Goal: Task Accomplishment & Management: Complete application form

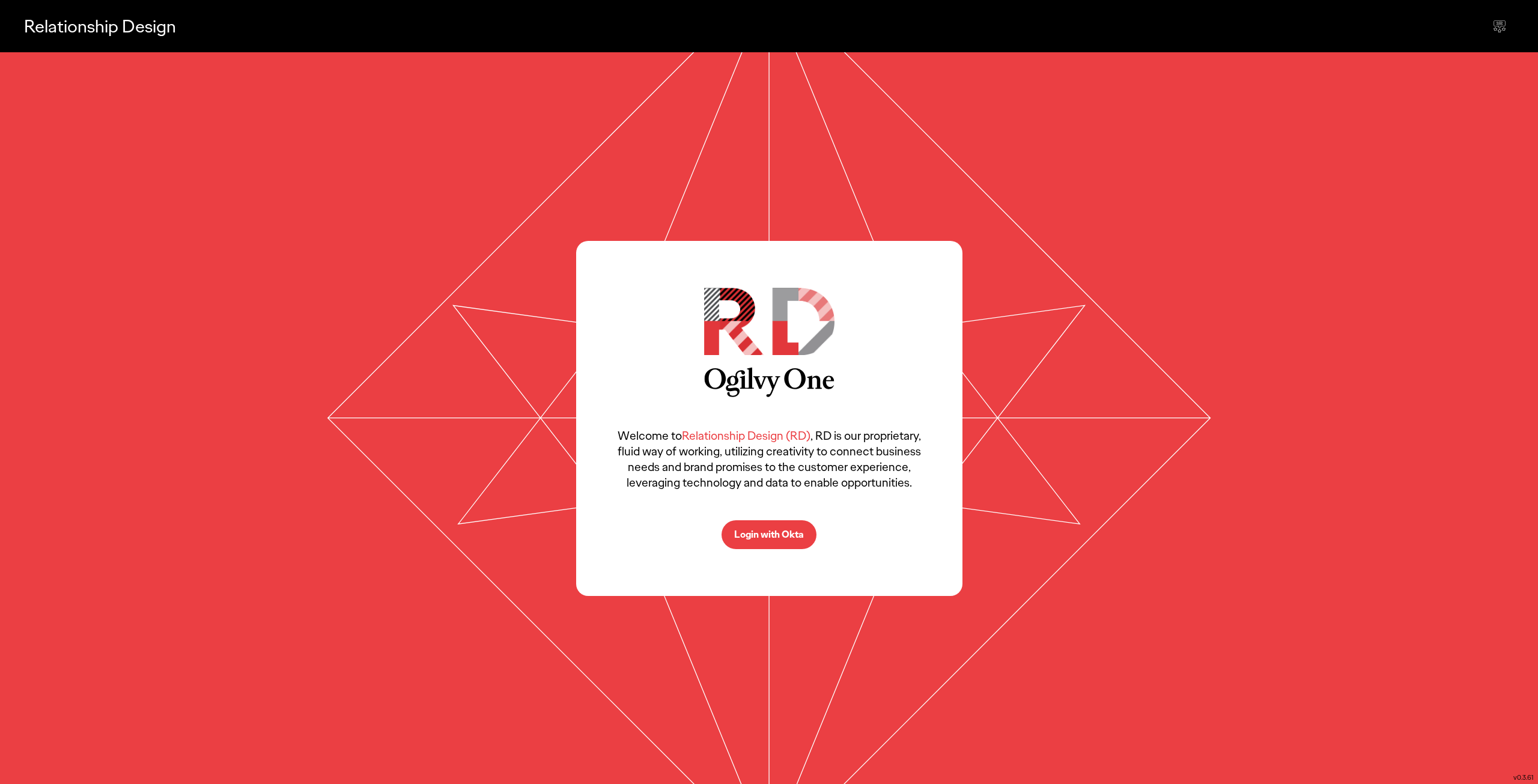
click at [764, 549] on button "Login with Okta" at bounding box center [769, 535] width 95 height 28
click at [777, 530] on p "Login with Okta" at bounding box center [769, 535] width 69 height 10
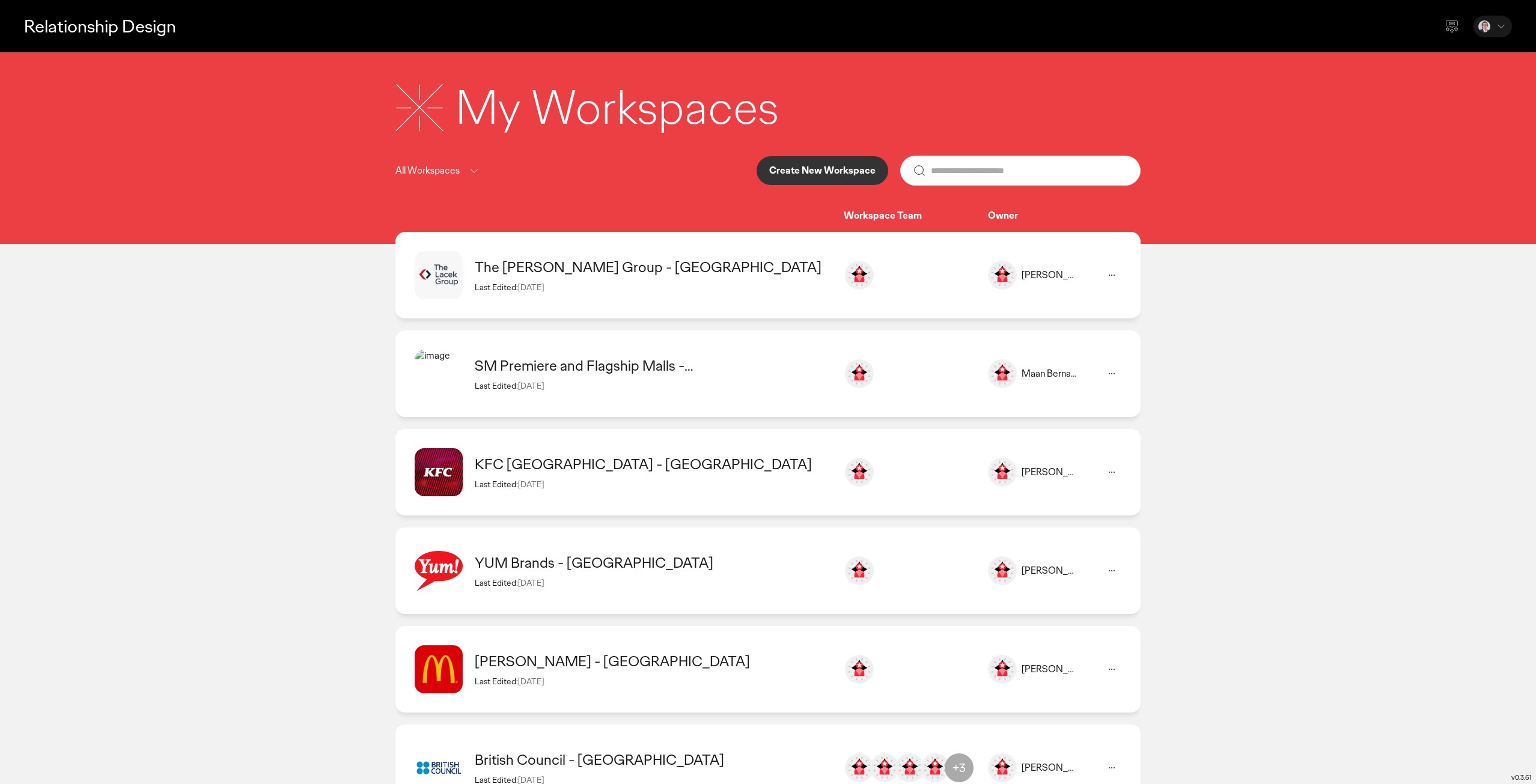
click at [578, 268] on div "The [PERSON_NAME] Group - [GEOGRAPHIC_DATA]" at bounding box center [653, 266] width 357 height 19
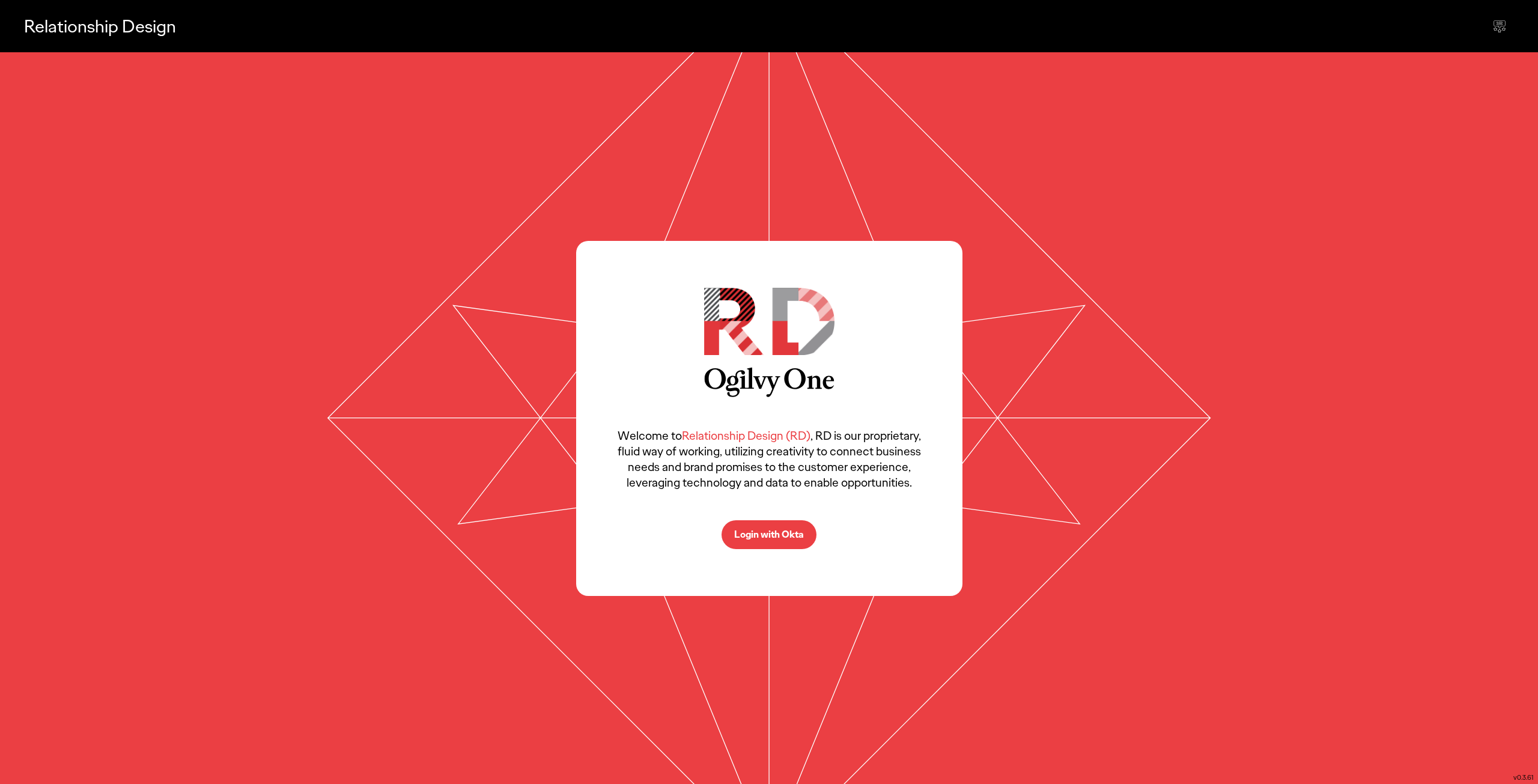
click at [781, 530] on p "Login with Okta" at bounding box center [769, 535] width 69 height 10
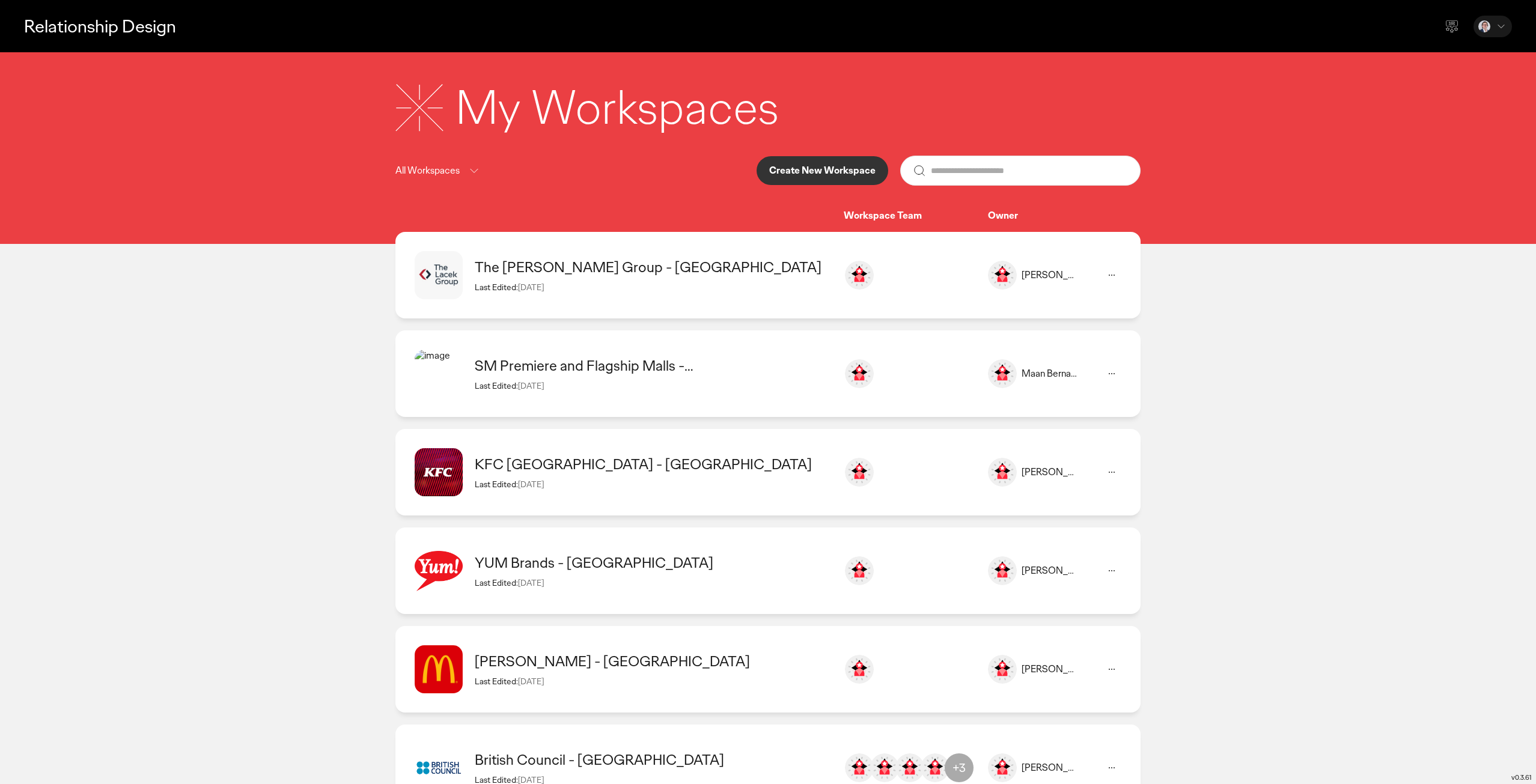
click at [625, 484] on div "Last Edited: 09 Sep 2025" at bounding box center [653, 484] width 357 height 11
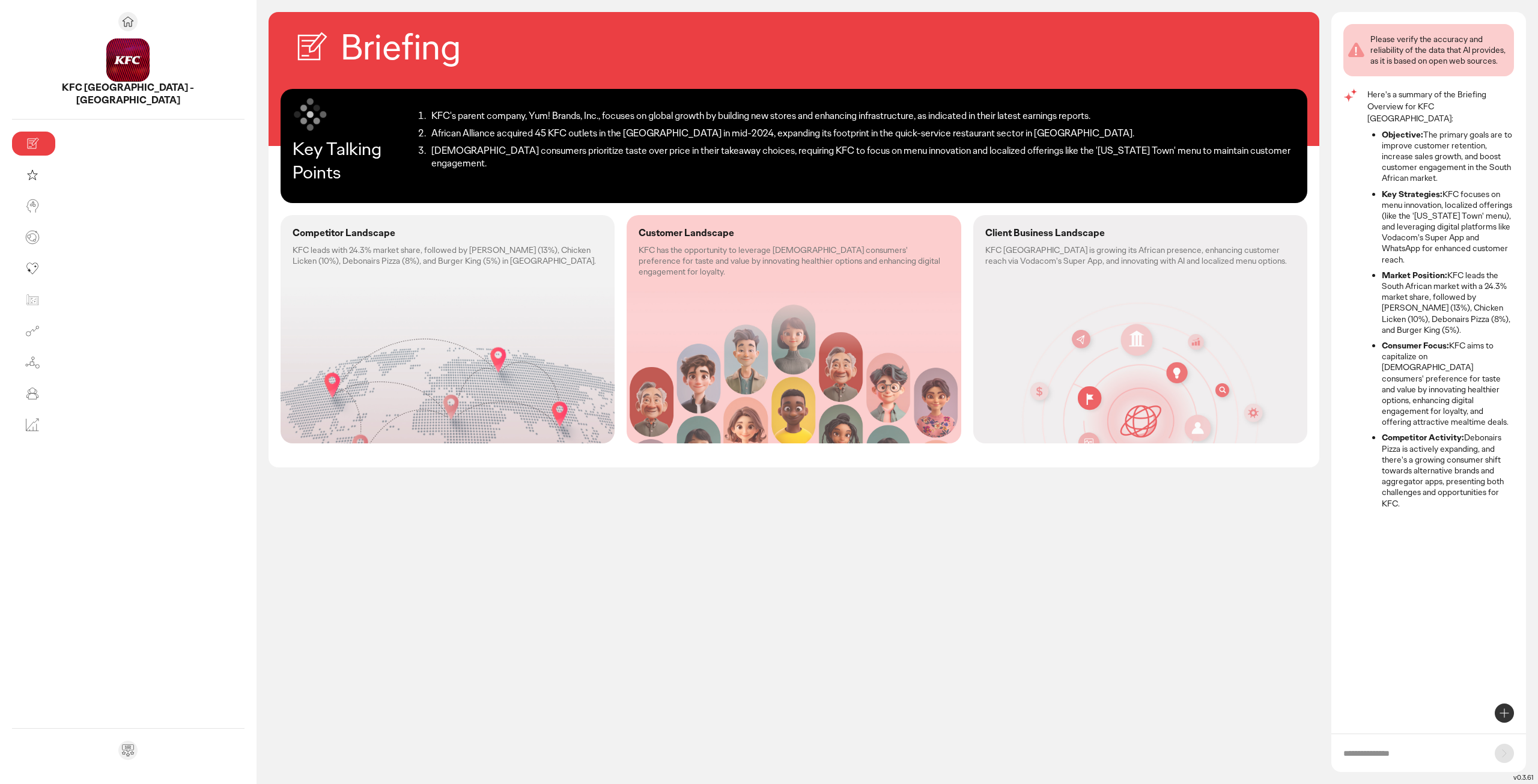
click at [281, 268] on div "Competitor Landscape KFC leads with 24.3% market share, followed by McDonald's …" at bounding box center [448, 246] width 334 height 63
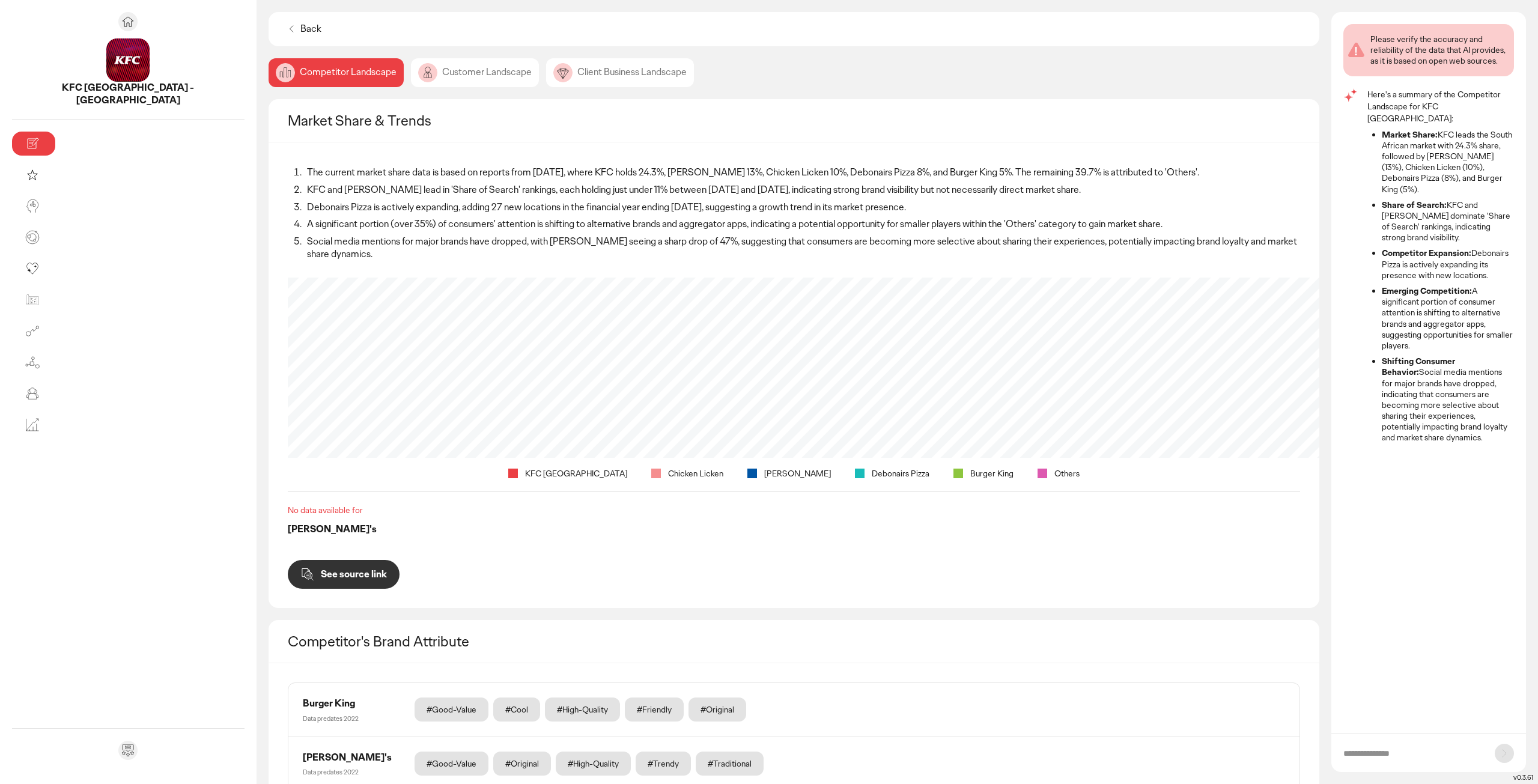
click at [300, 27] on p "Back" at bounding box center [311, 29] width 21 height 12
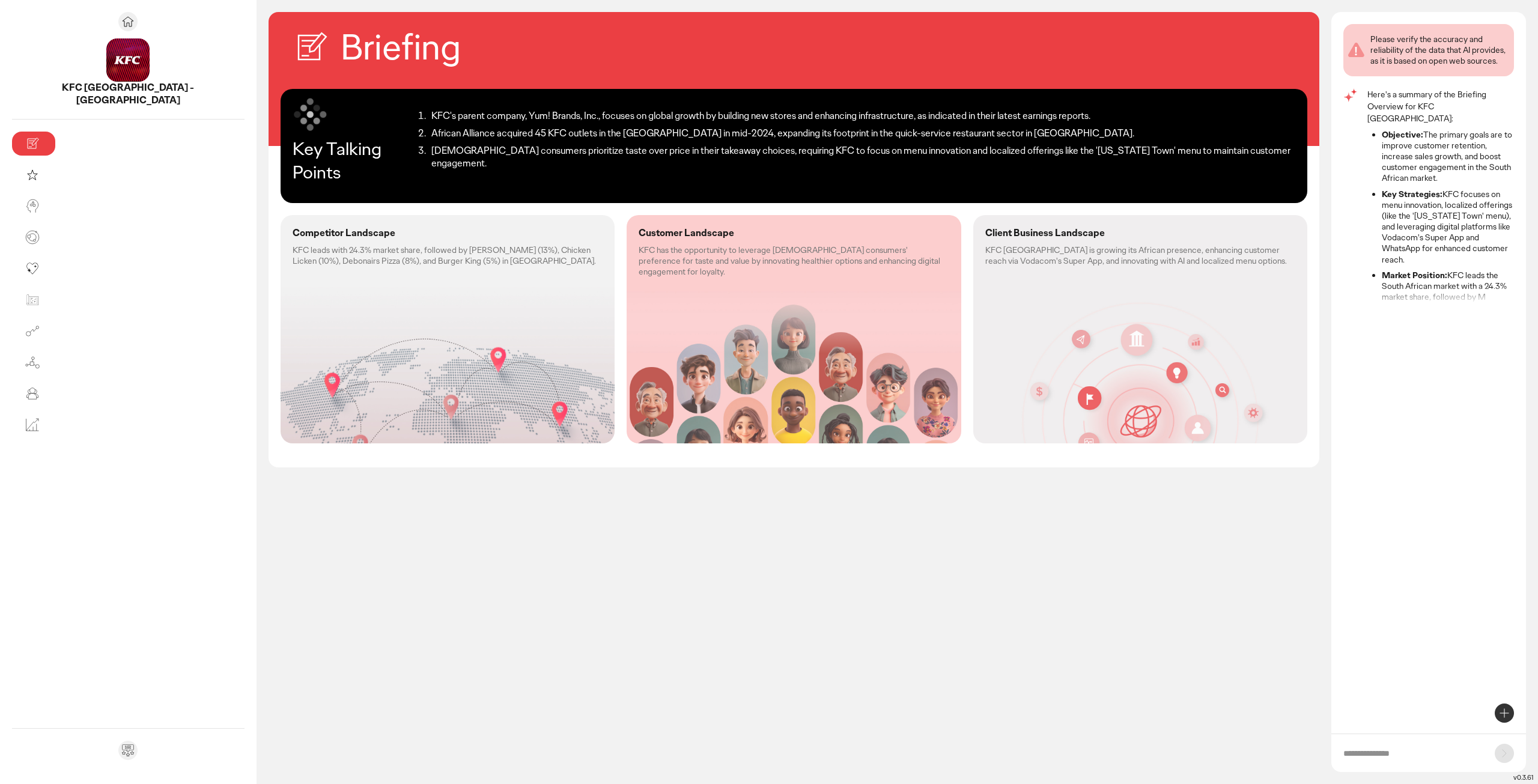
click at [683, 544] on div "Briefing Key Talking Points KFC's parent company, Yum! Brands, Inc., focuses on…" at bounding box center [793, 398] width 1050 height 772
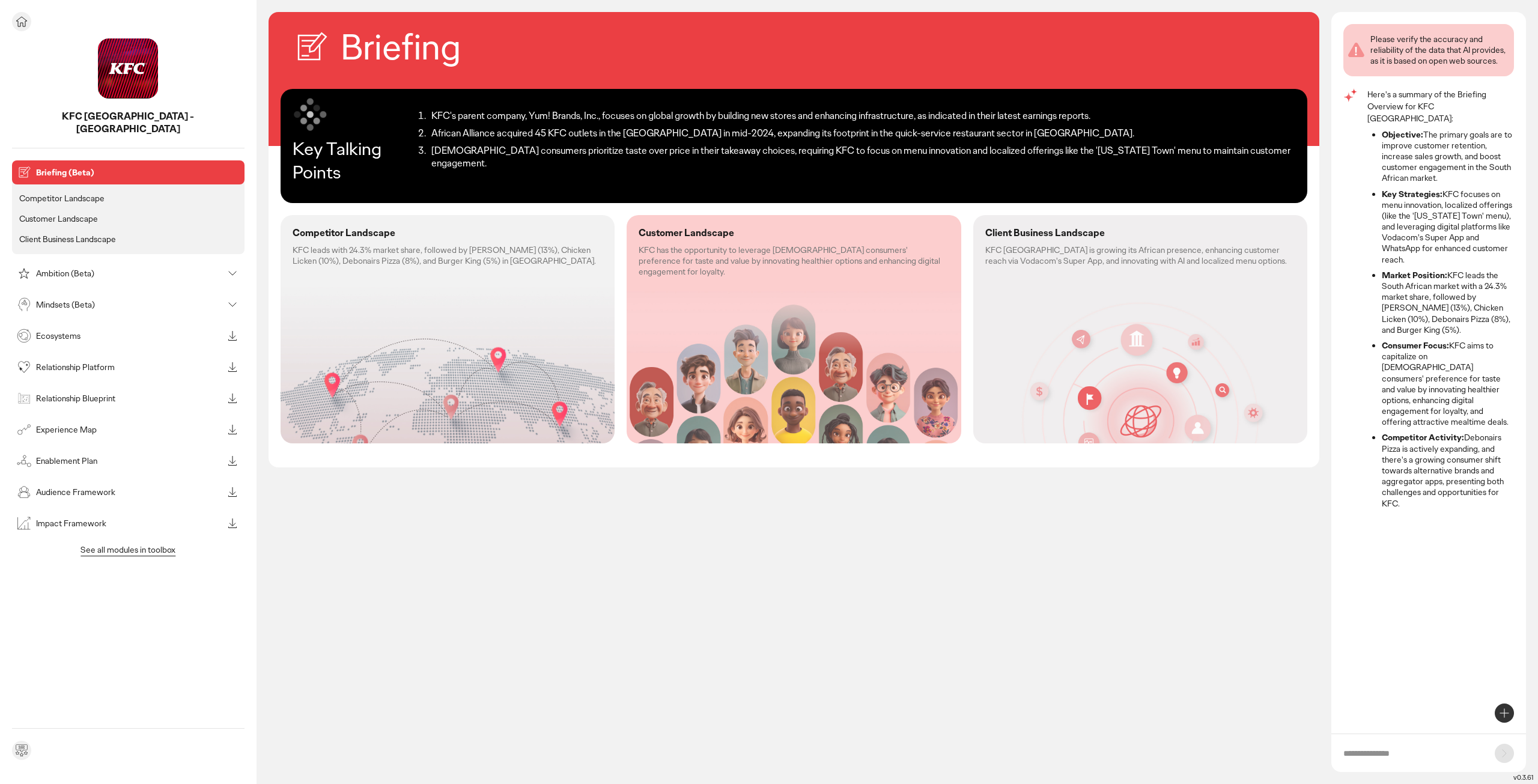
click at [27, 25] on icon at bounding box center [21, 21] width 14 height 14
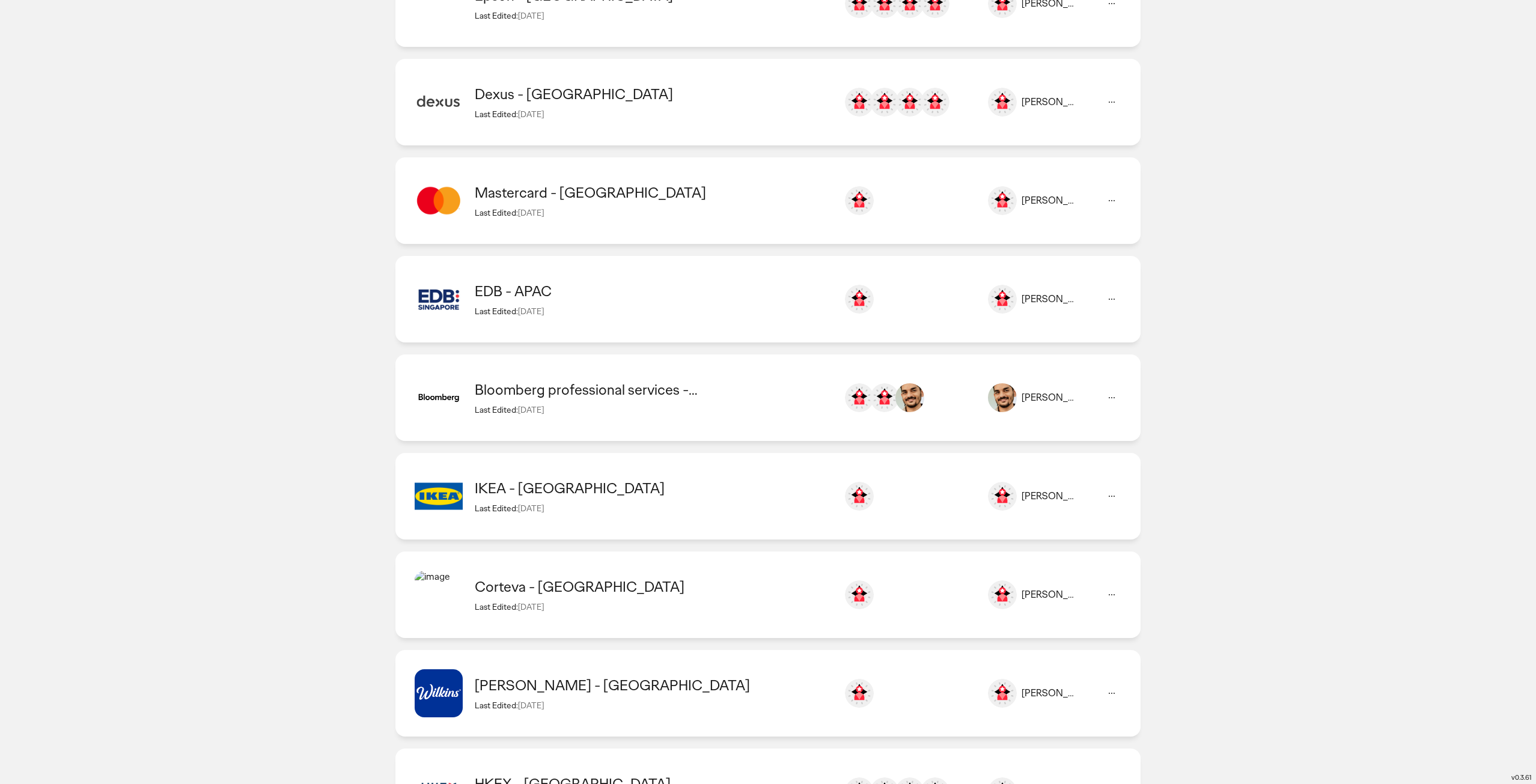
scroll to position [1262, 0]
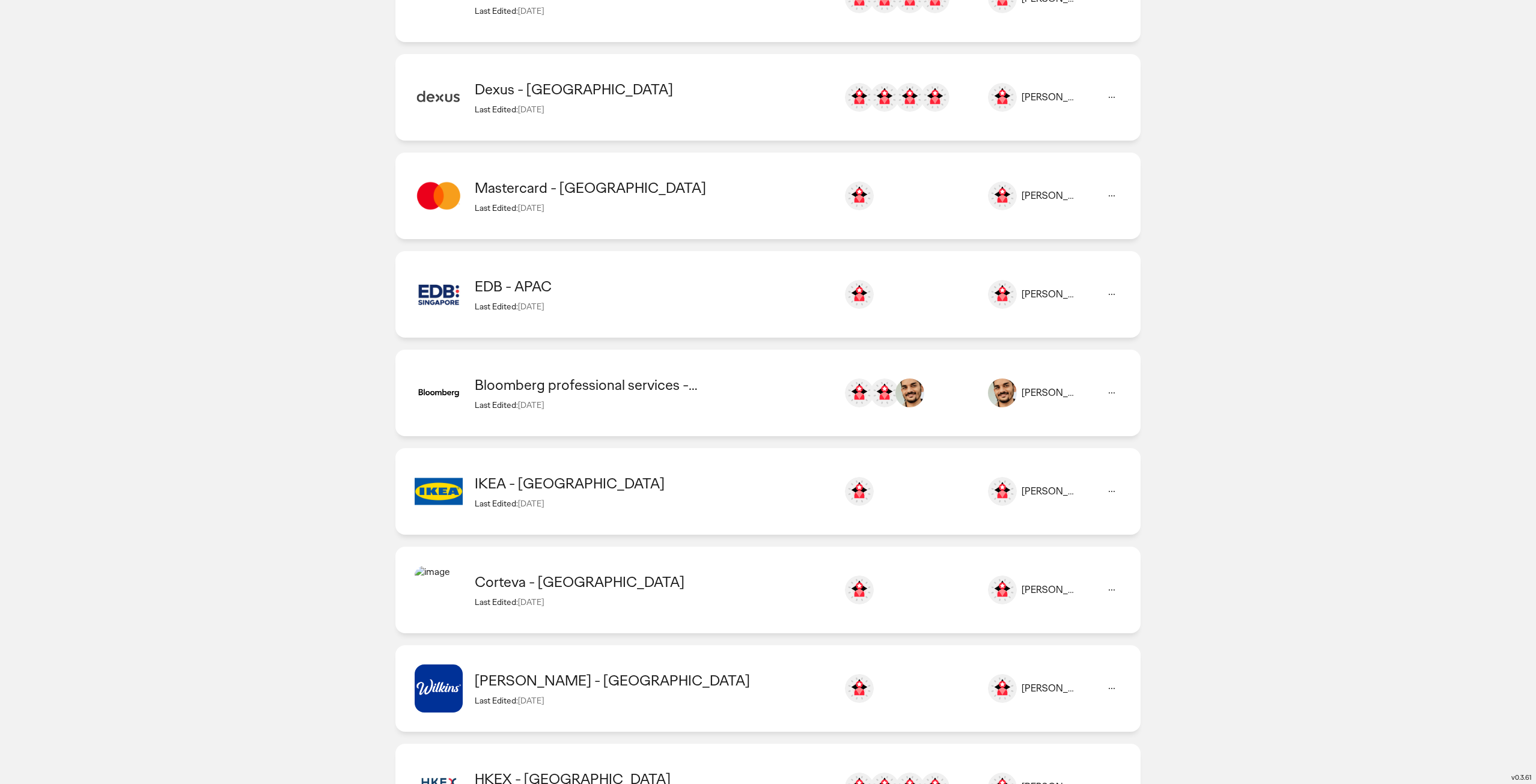
click at [639, 406] on div "Last Edited: 25 Aug 2025" at bounding box center [653, 405] width 357 height 11
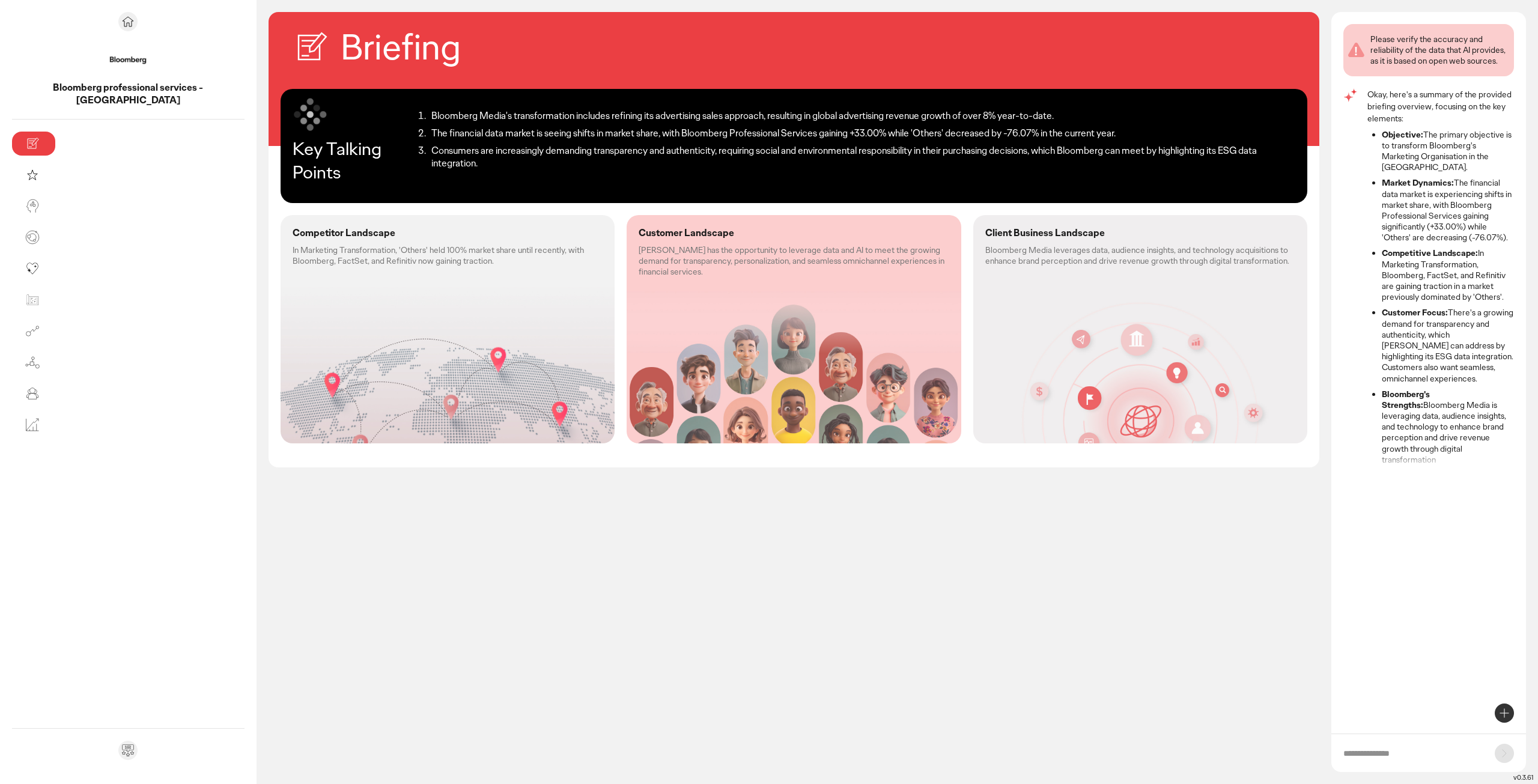
click at [281, 289] on div "Competitor Landscape In Marketing Transformation, 'Others' held 100% market sha…" at bounding box center [448, 329] width 334 height 228
click at [729, 342] on div "Customer Landscape Bloomberg has the opportunity to leverage data and AI to mee…" at bounding box center [794, 329] width 334 height 228
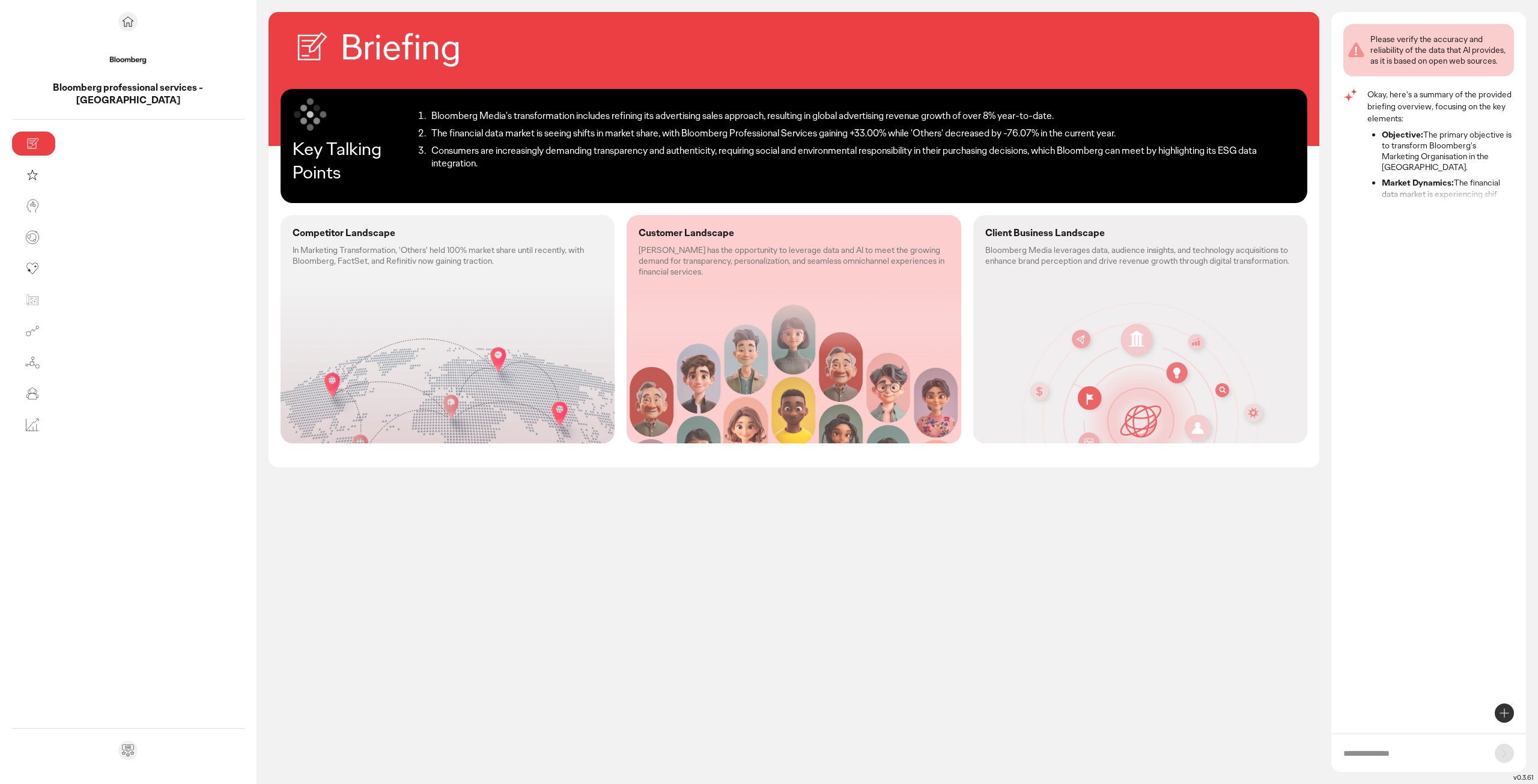
click at [363, 304] on div "Competitor Landscape In Marketing Transformation, 'Others' held 100% market sha…" at bounding box center [448, 329] width 334 height 228
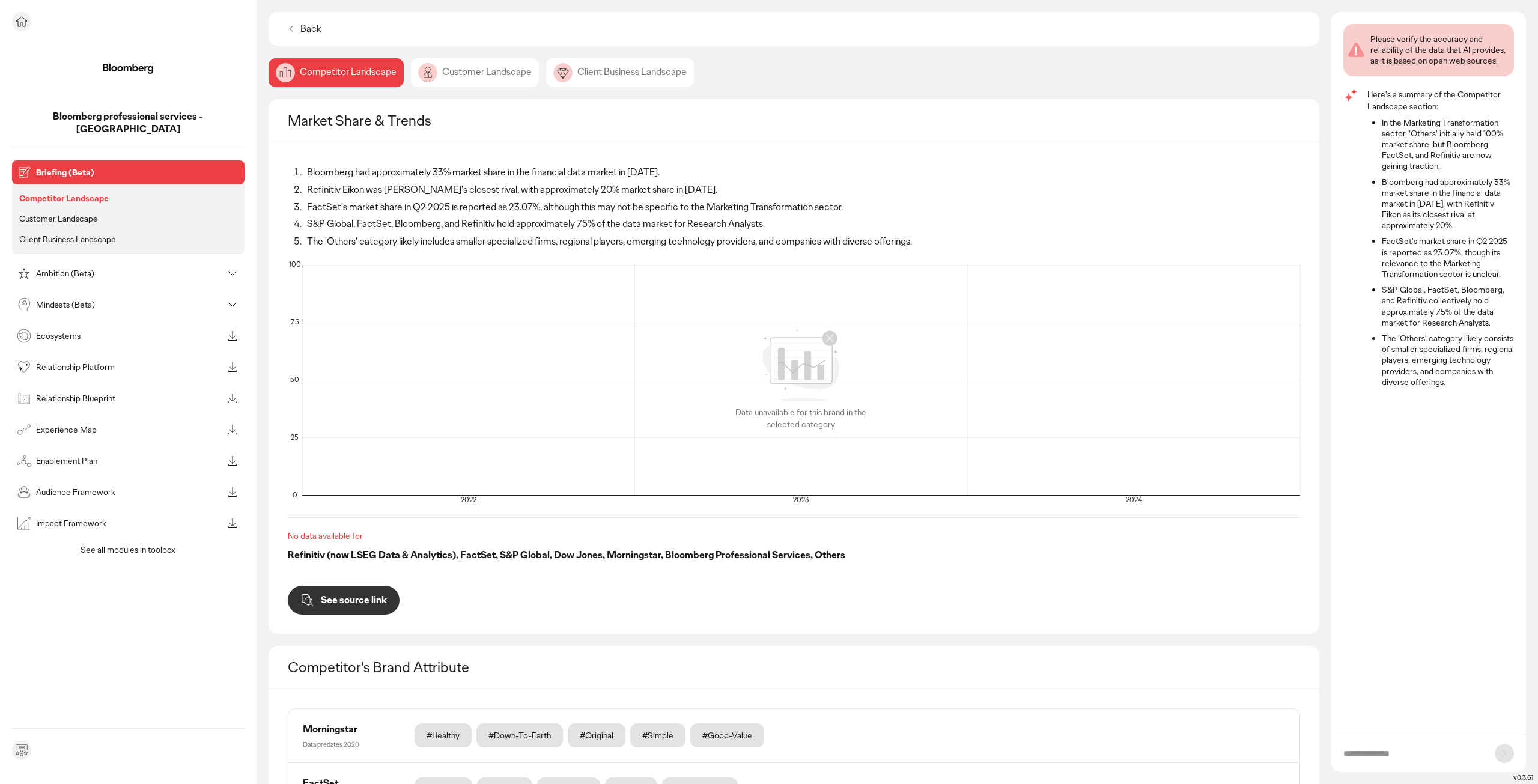
click at [49, 118] on p "Bloomberg professional services - [GEOGRAPHIC_DATA]" at bounding box center [129, 123] width 233 height 25
click at [50, 168] on p "Briefing (Beta)" at bounding box center [138, 171] width 203 height 8
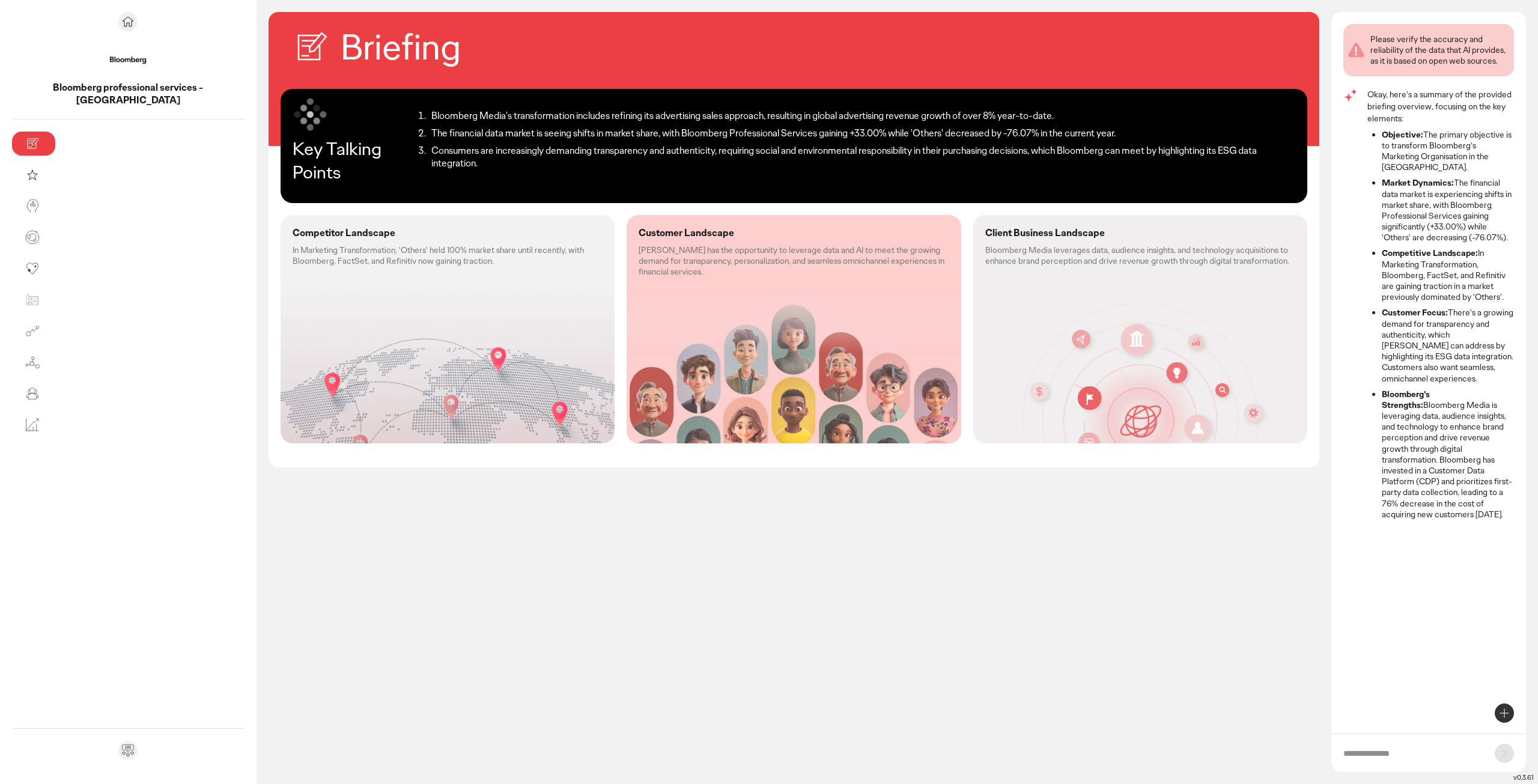
click at [786, 733] on div "Briefing Key Talking Points Bloomberg Media's transformation includes refining …" at bounding box center [793, 398] width 1050 height 772
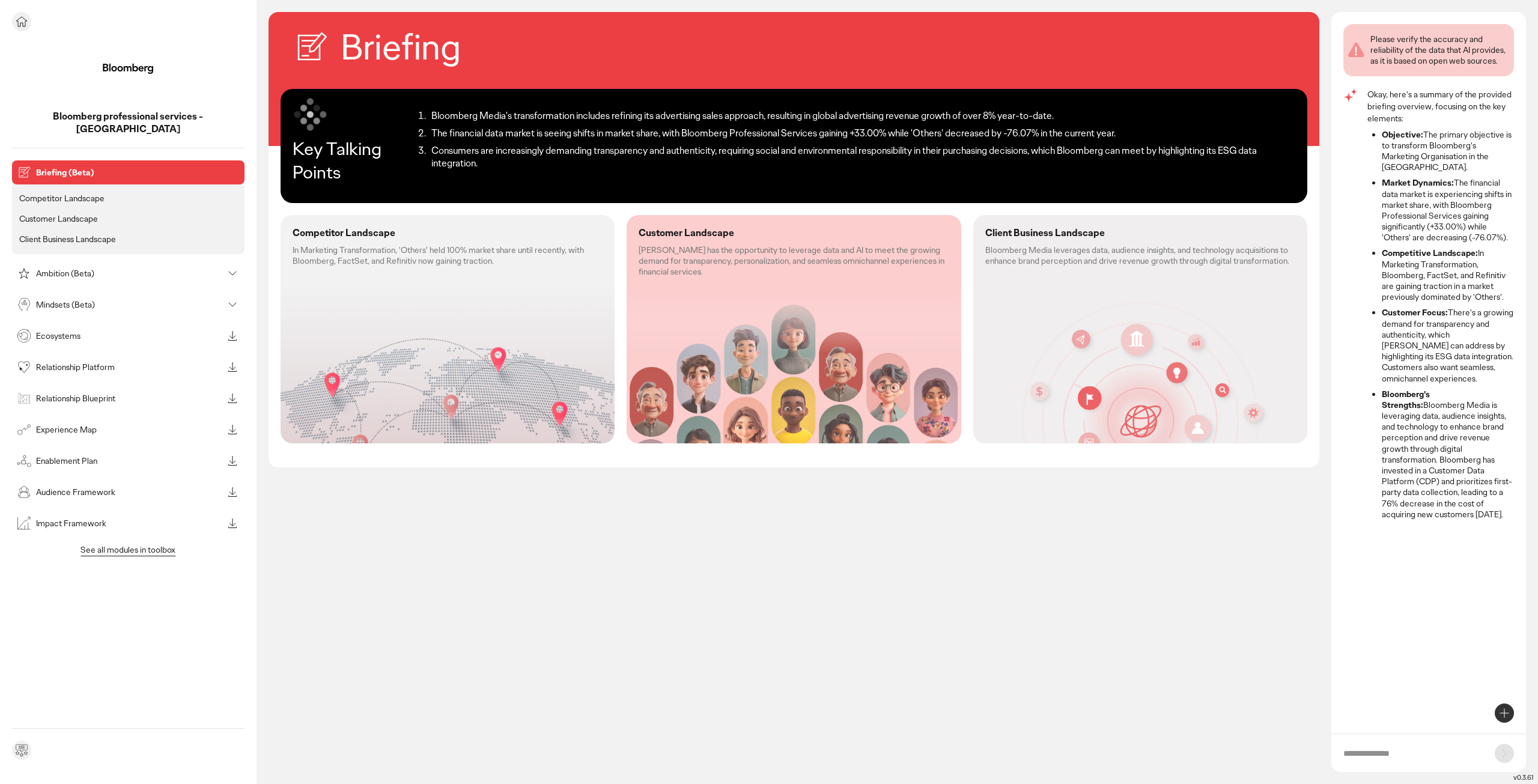
click at [42, 23] on div at bounding box center [129, 22] width 233 height 20
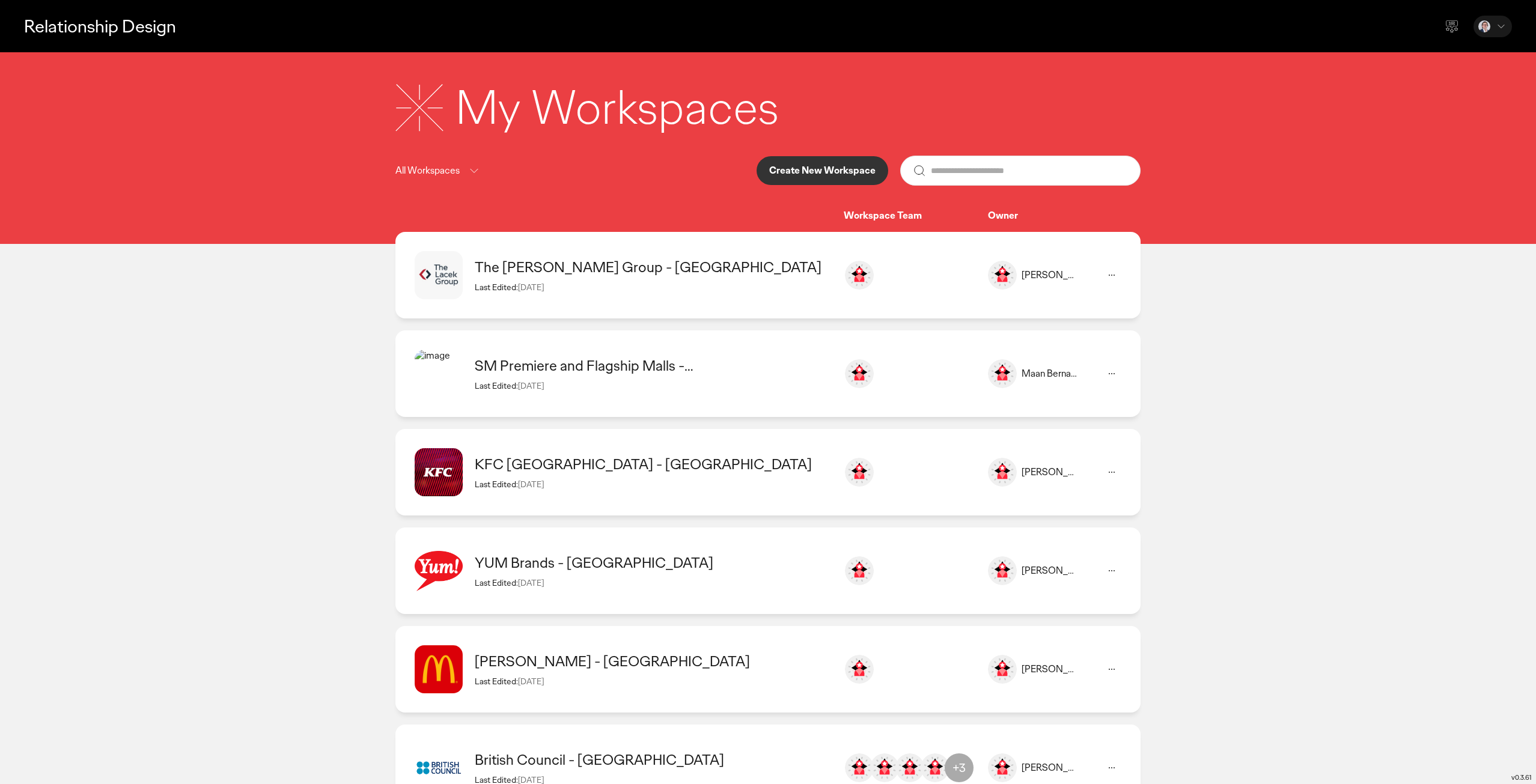
click at [791, 168] on p "Create New Workspace" at bounding box center [823, 170] width 107 height 10
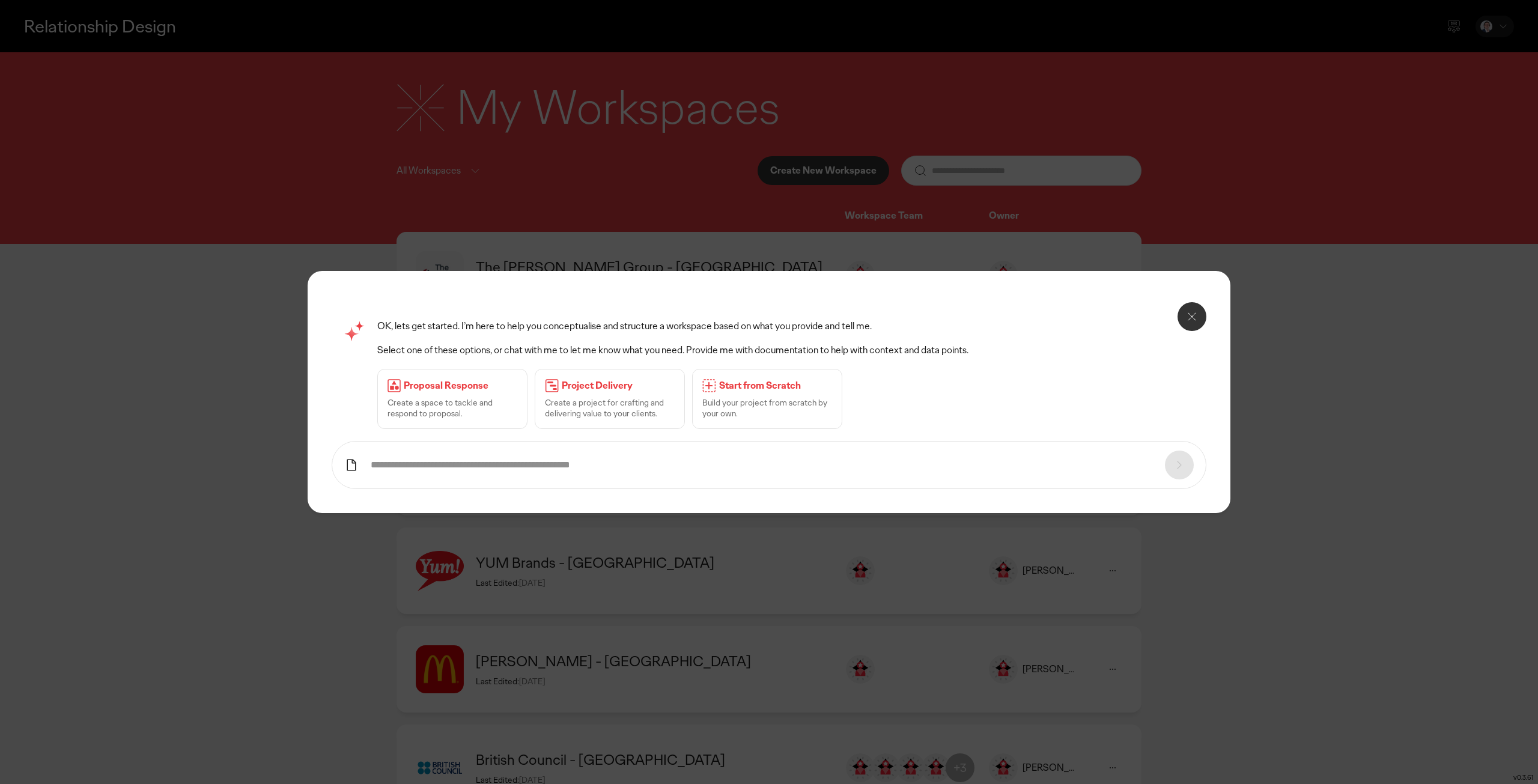
click at [513, 471] on input "text" at bounding box center [761, 465] width 782 height 12
click at [348, 315] on div "OK, lets get started. I’m here to help you conceptualise and structure a worksp…" at bounding box center [768, 375] width 875 height 133
click at [1191, 322] on icon at bounding box center [1192, 316] width 14 height 14
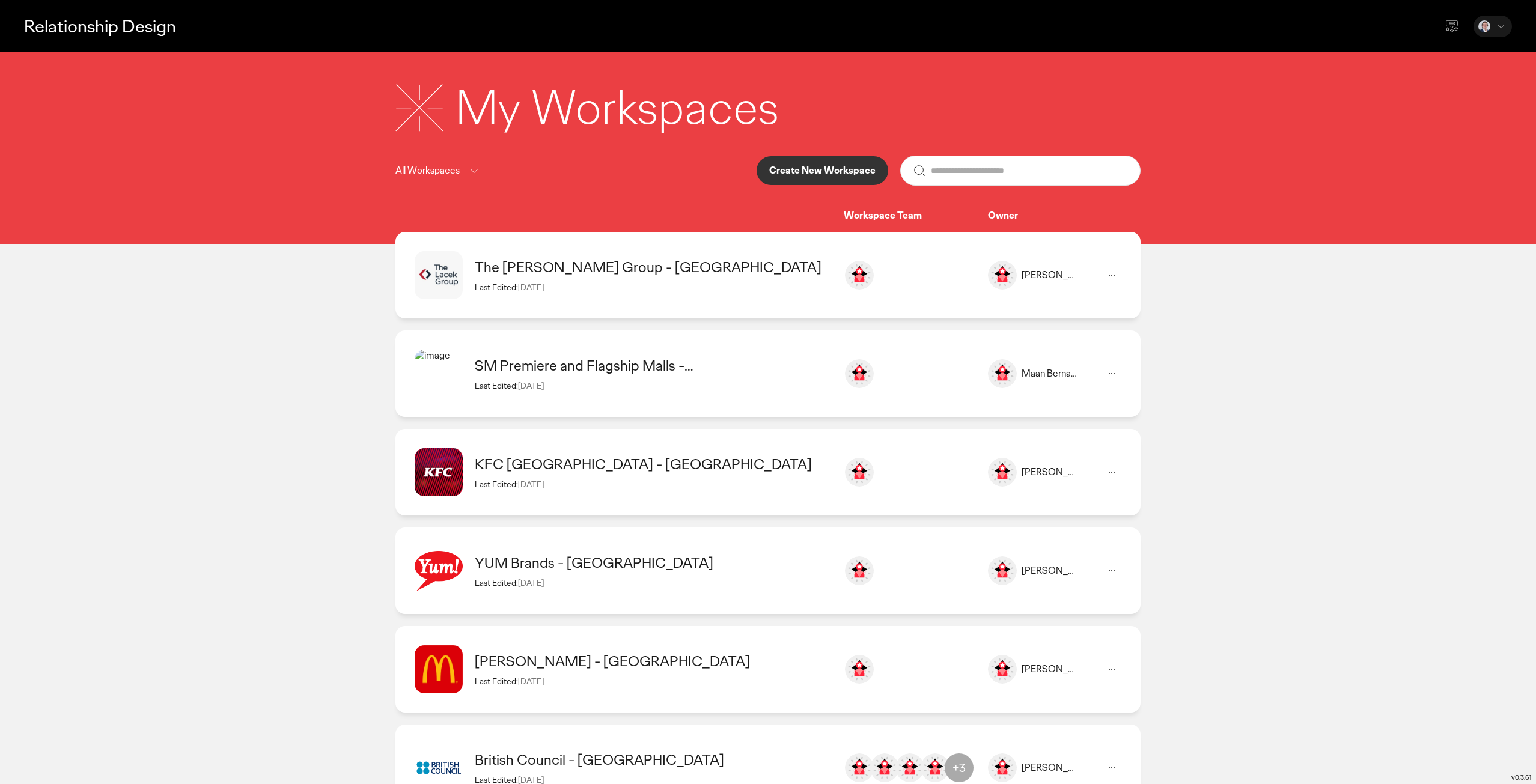
click at [841, 171] on p "Create New Workspace" at bounding box center [823, 170] width 107 height 10
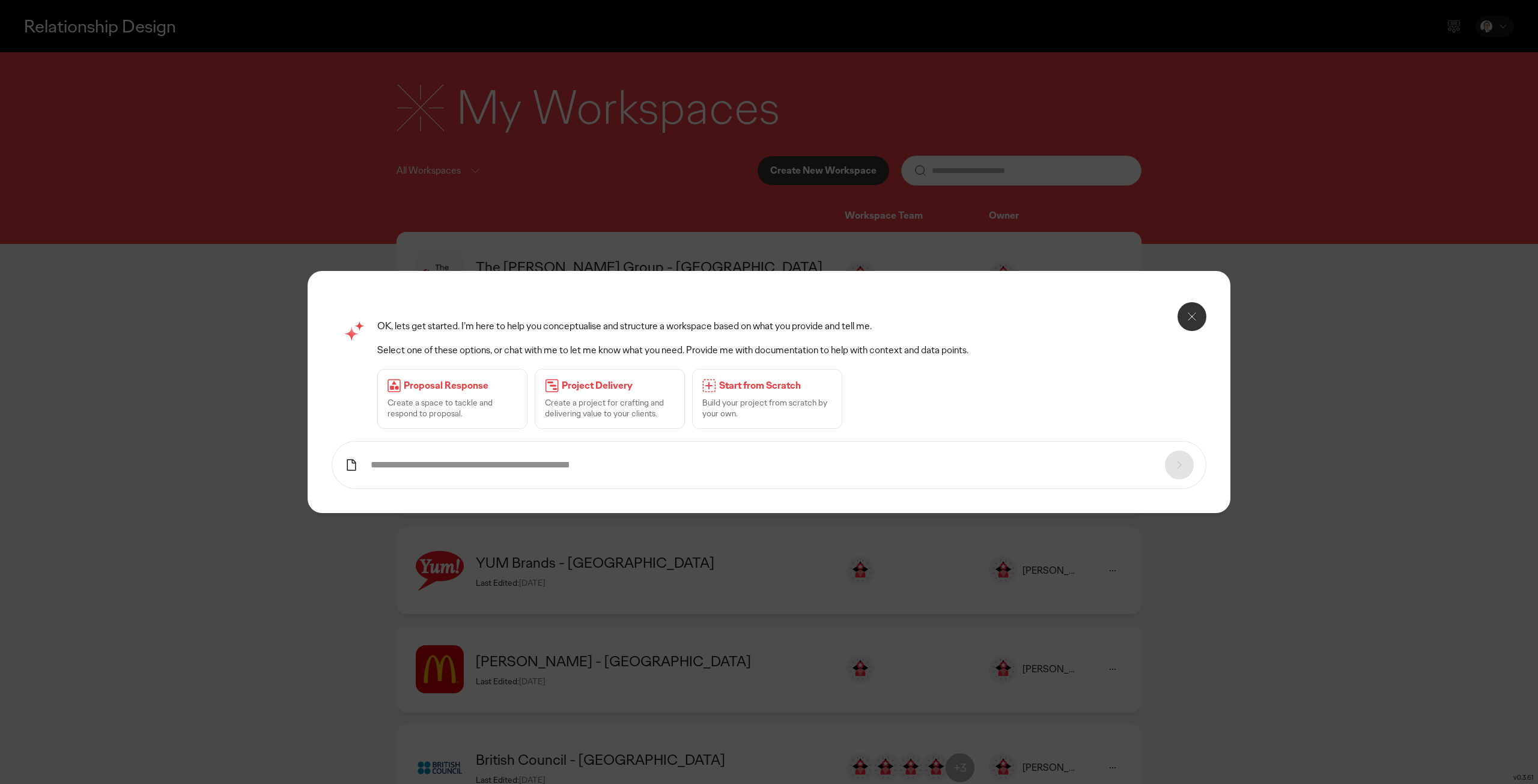
click at [352, 464] on icon at bounding box center [352, 465] width 14 height 14
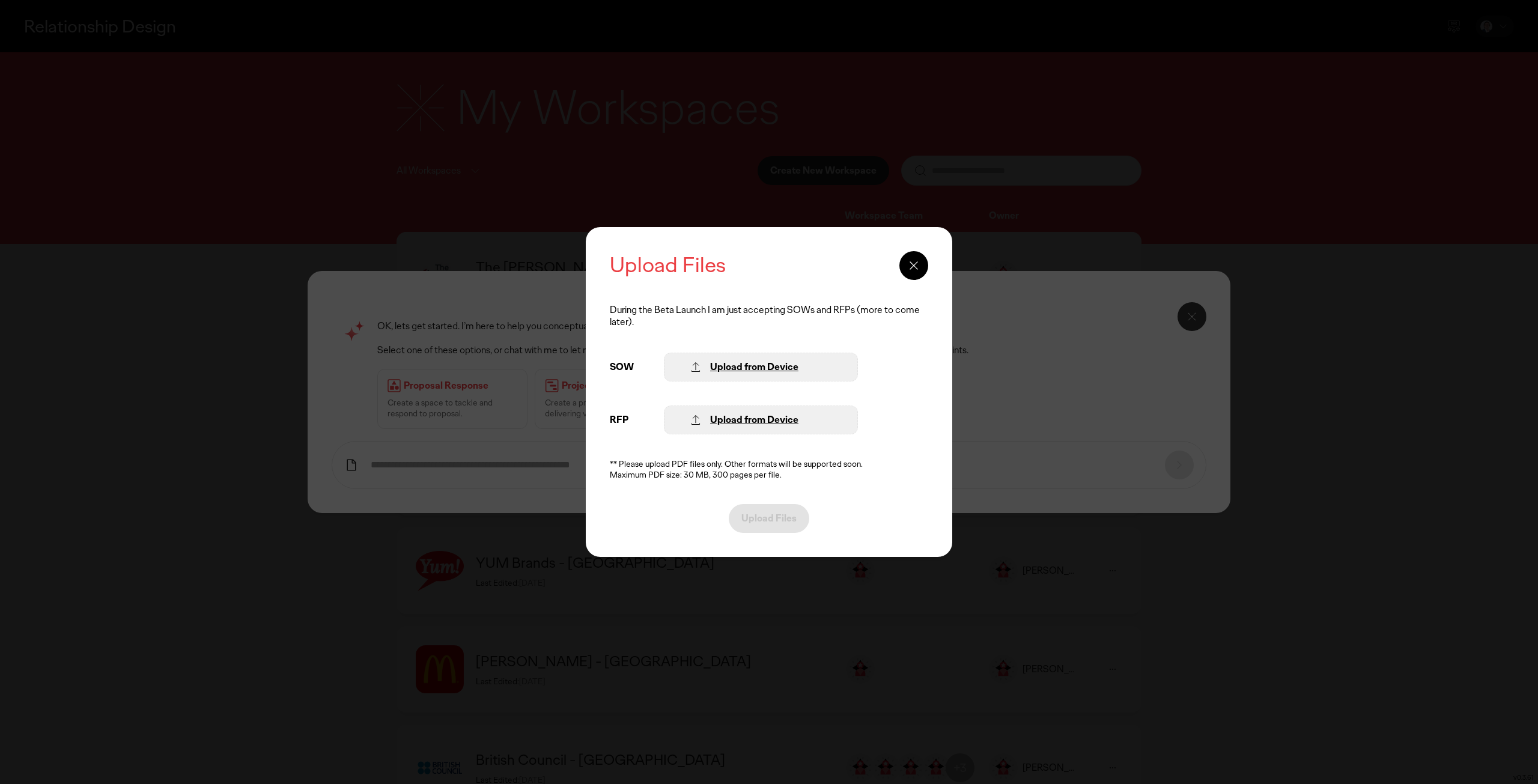
click at [724, 417] on div "Upload from Device" at bounding box center [754, 420] width 88 height 12
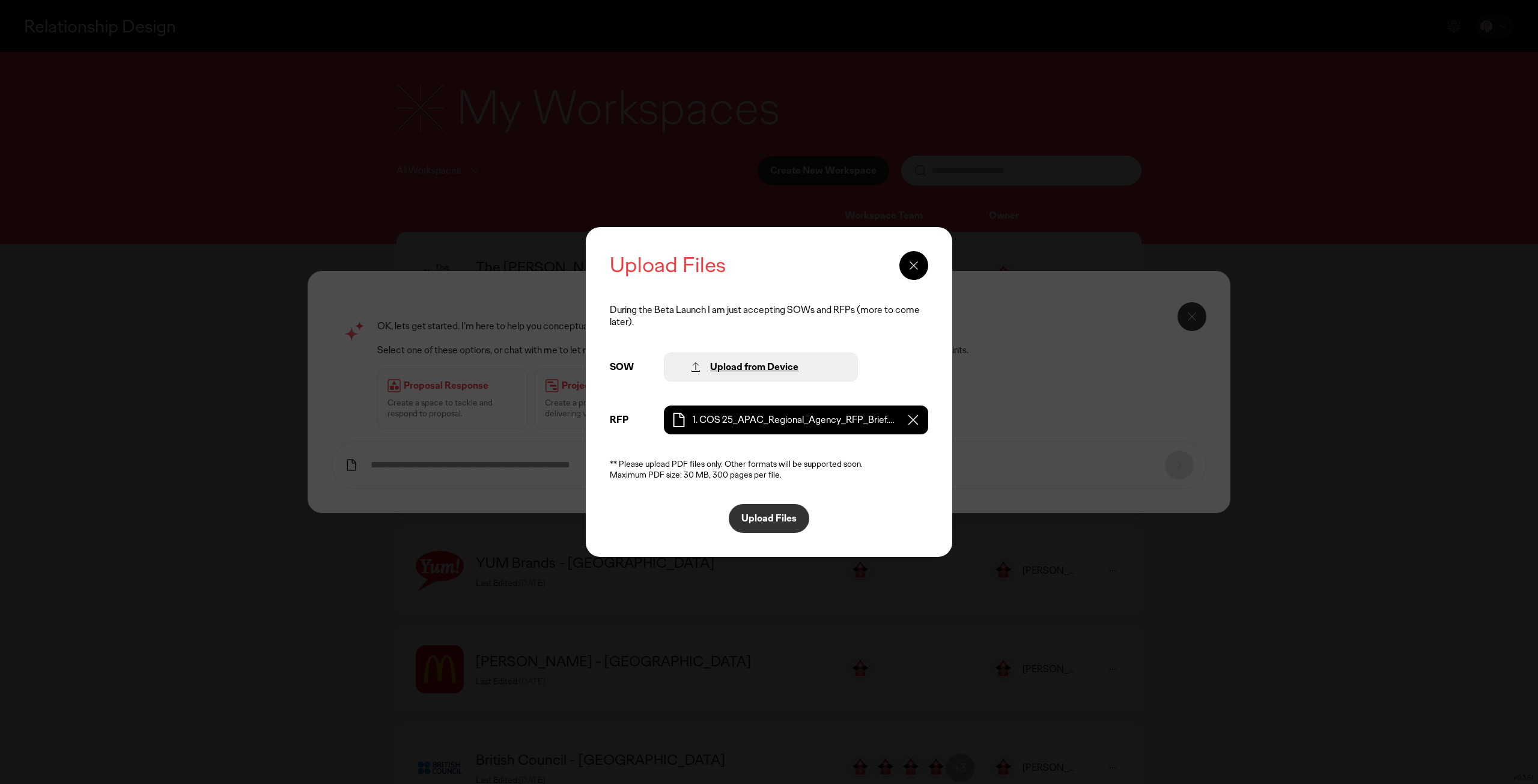
click at [757, 525] on button "Upload Files" at bounding box center [769, 519] width 81 height 28
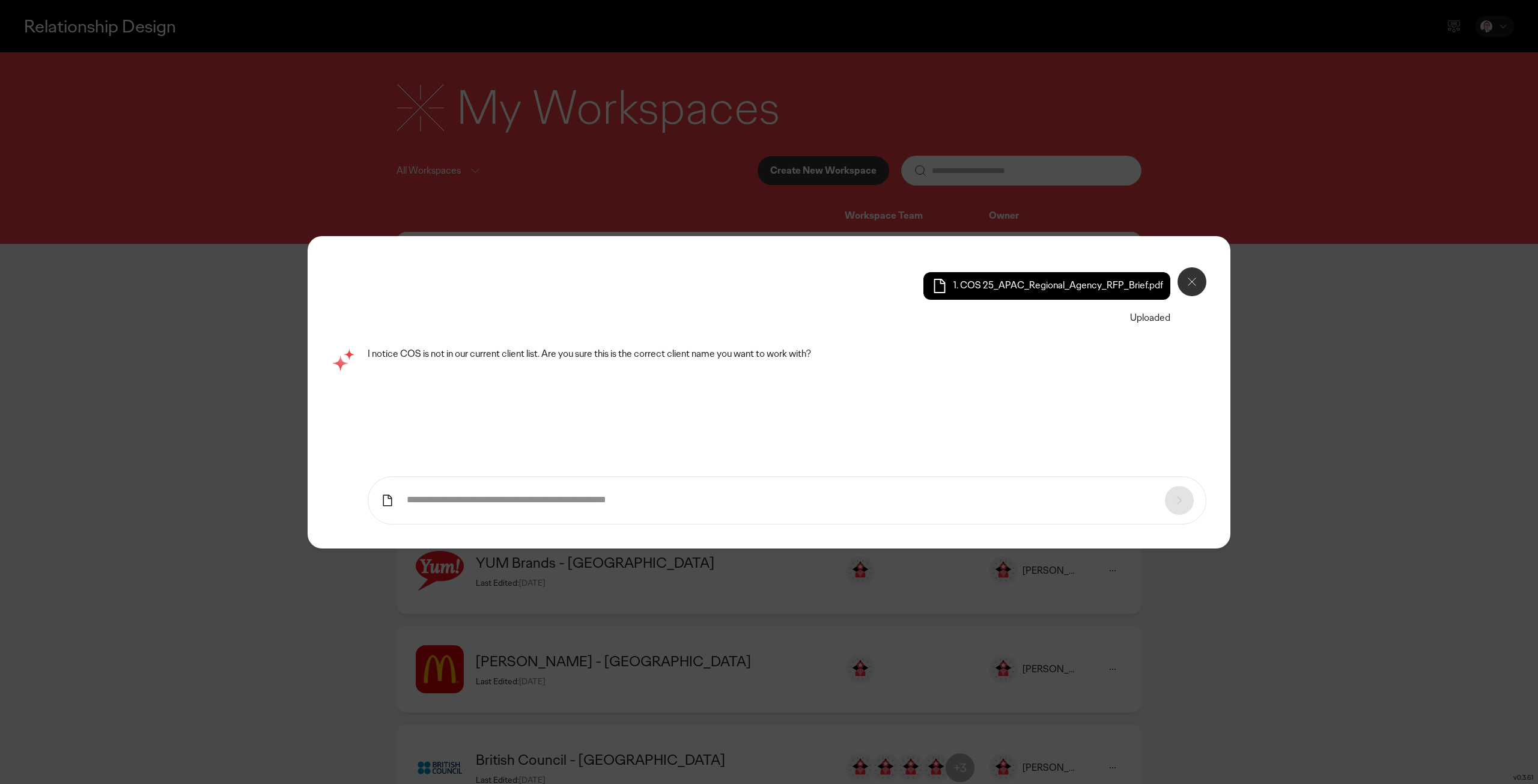
click at [757, 499] on input "text" at bounding box center [780, 500] width 746 height 12
type input "******"
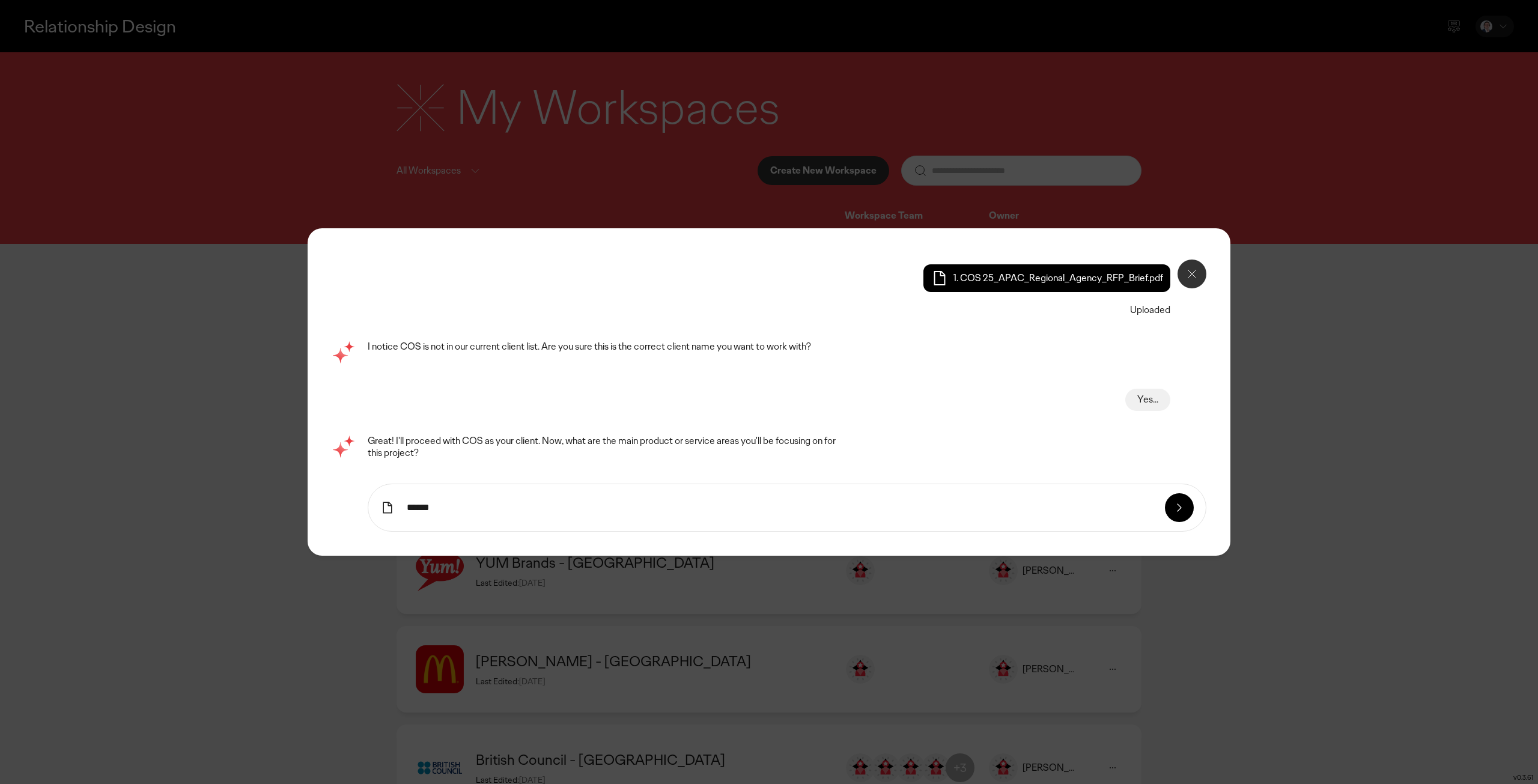
type input "******"
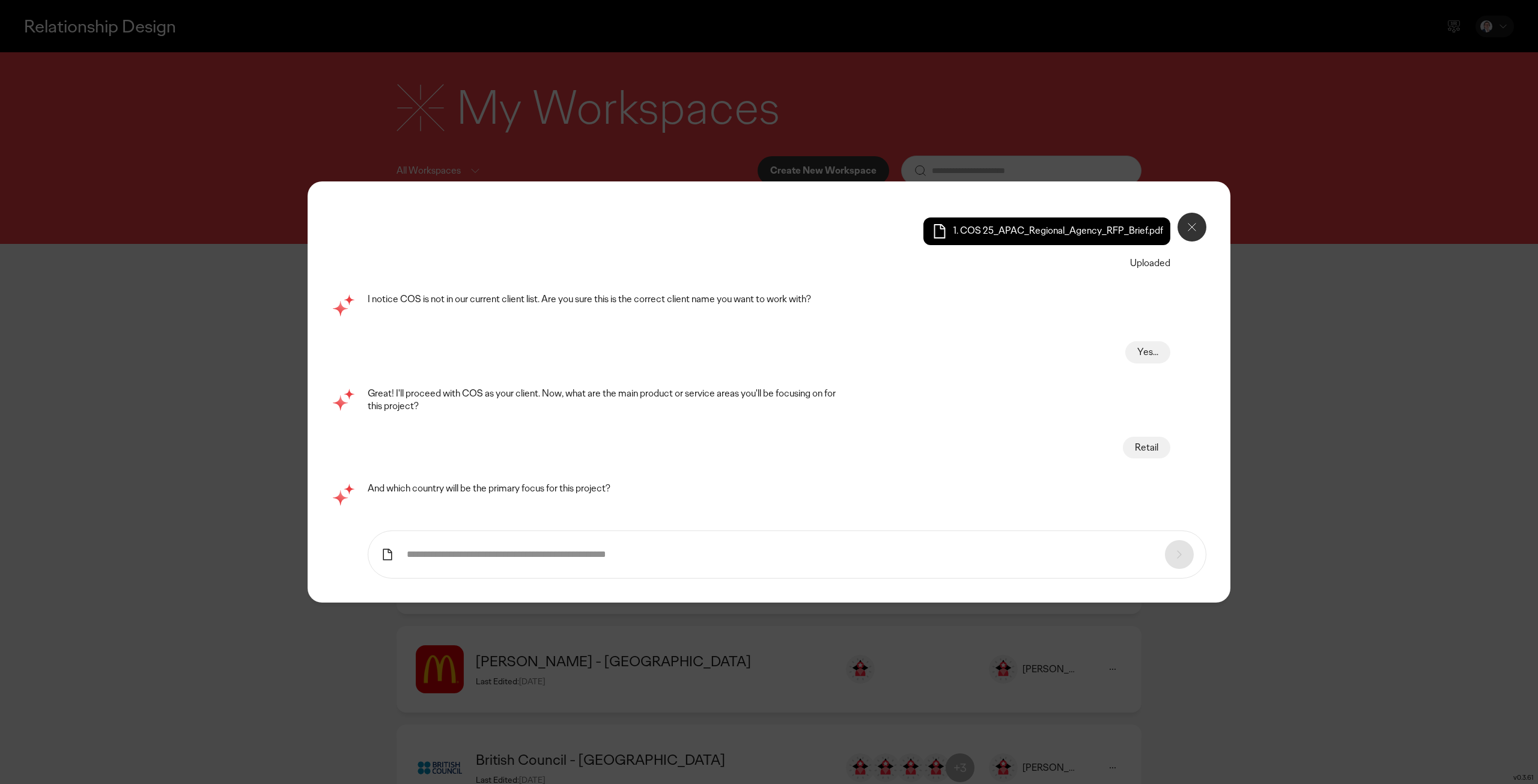
click at [476, 552] on input "text" at bounding box center [780, 555] width 746 height 12
type input "******"
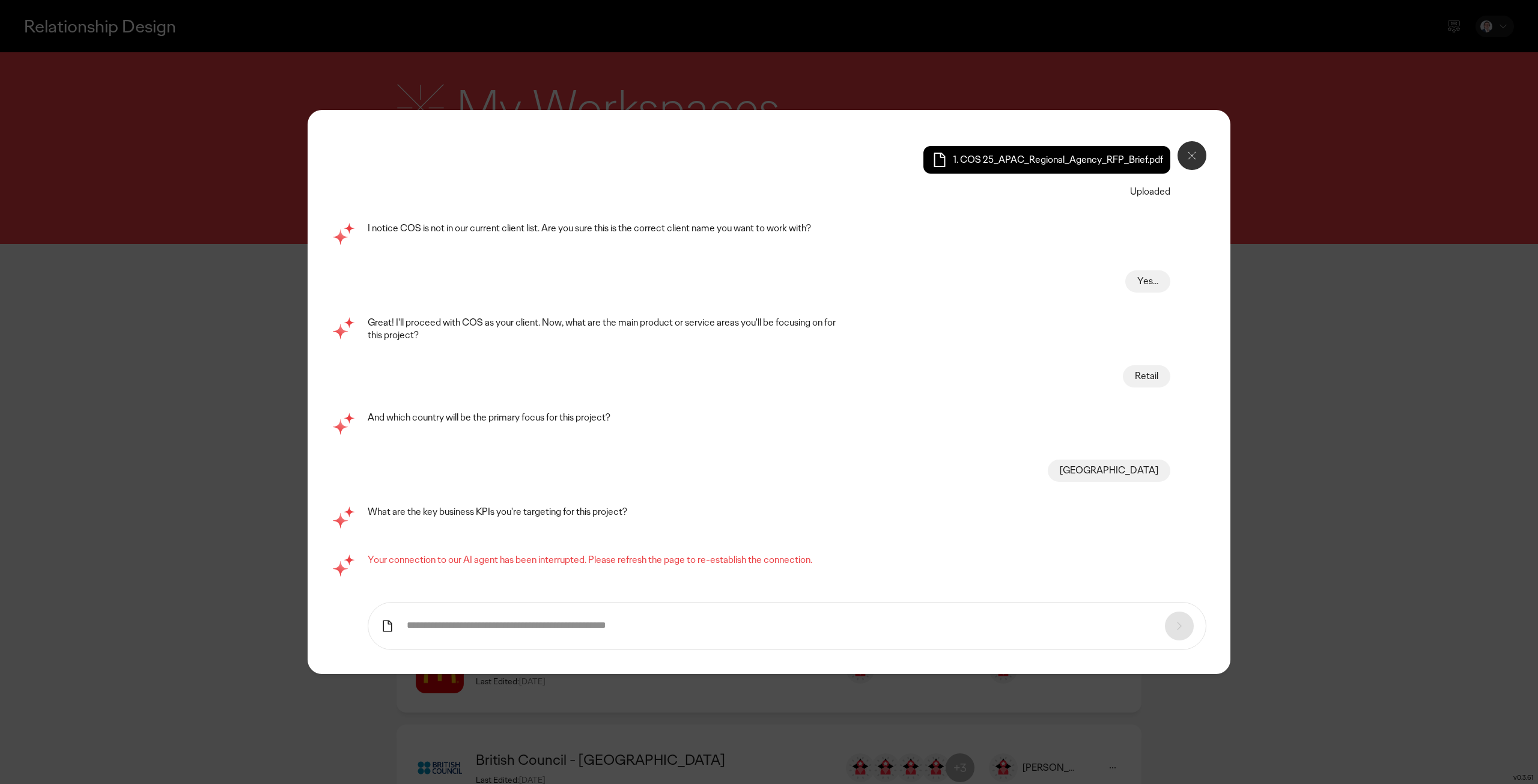
paste input "**********"
type input "**********"
click at [1178, 629] on icon at bounding box center [1179, 626] width 4 height 7
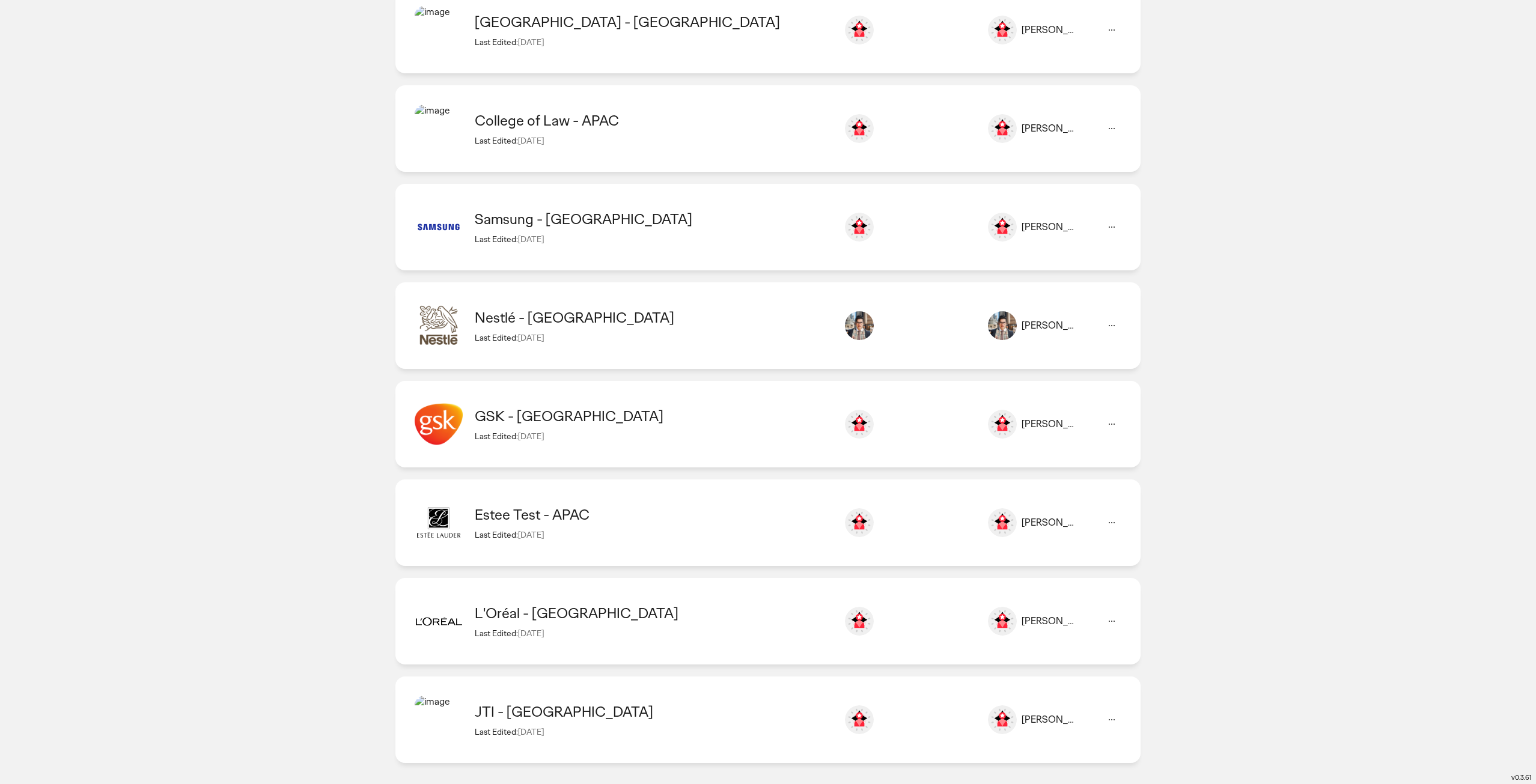
scroll to position [5371, 0]
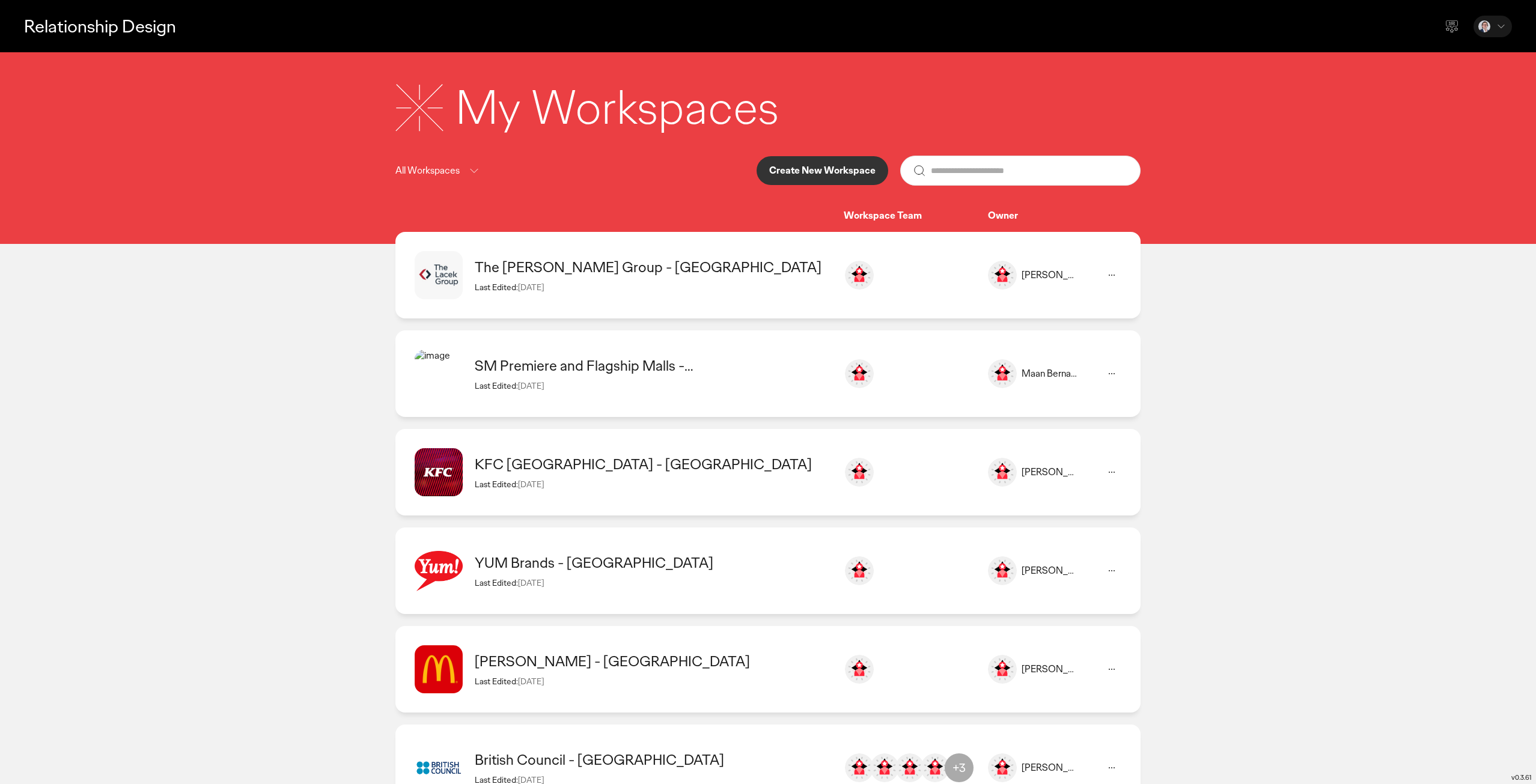
click at [814, 175] on p "Create New Workspace" at bounding box center [823, 170] width 107 height 10
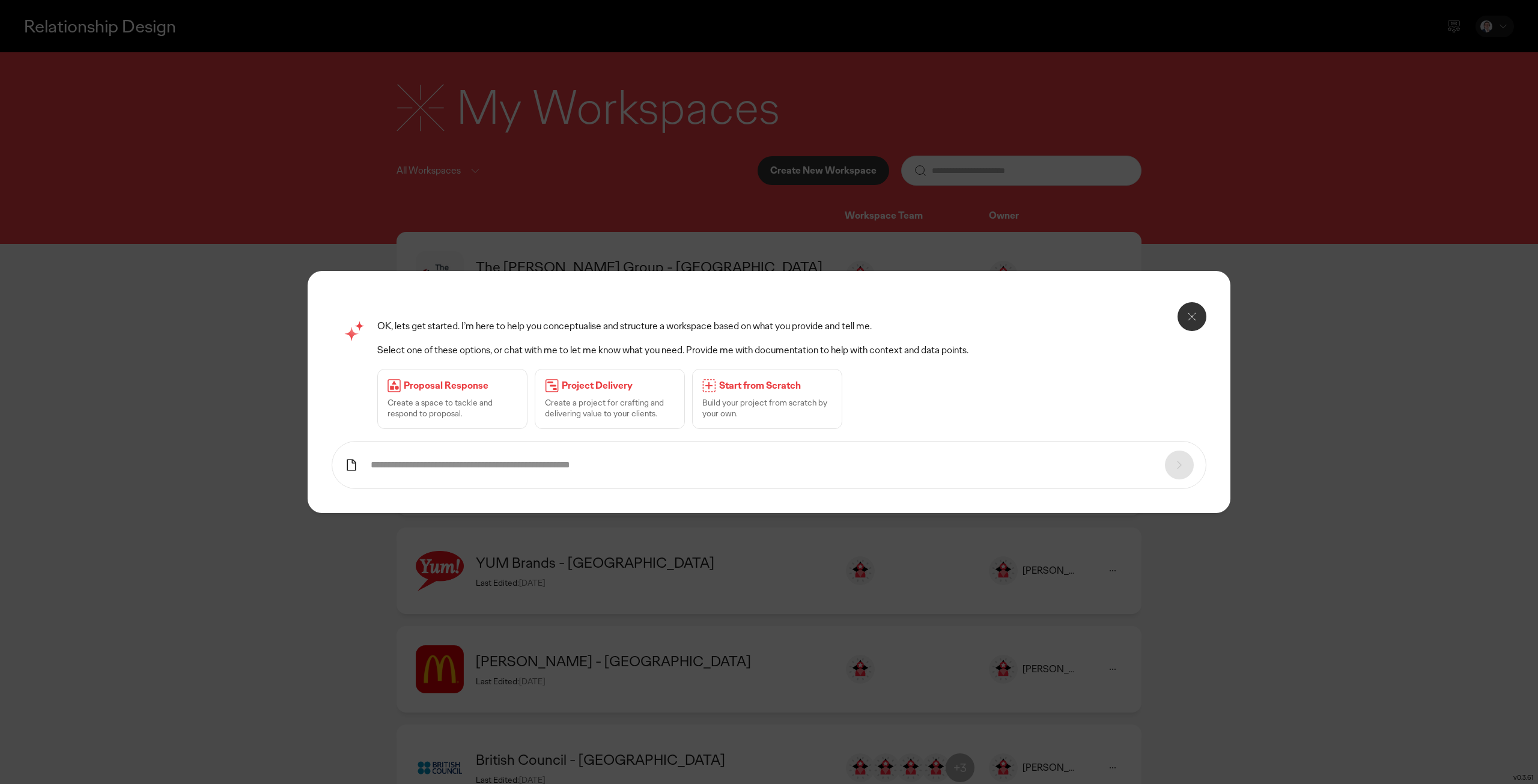
click at [354, 469] on icon at bounding box center [352, 465] width 14 height 14
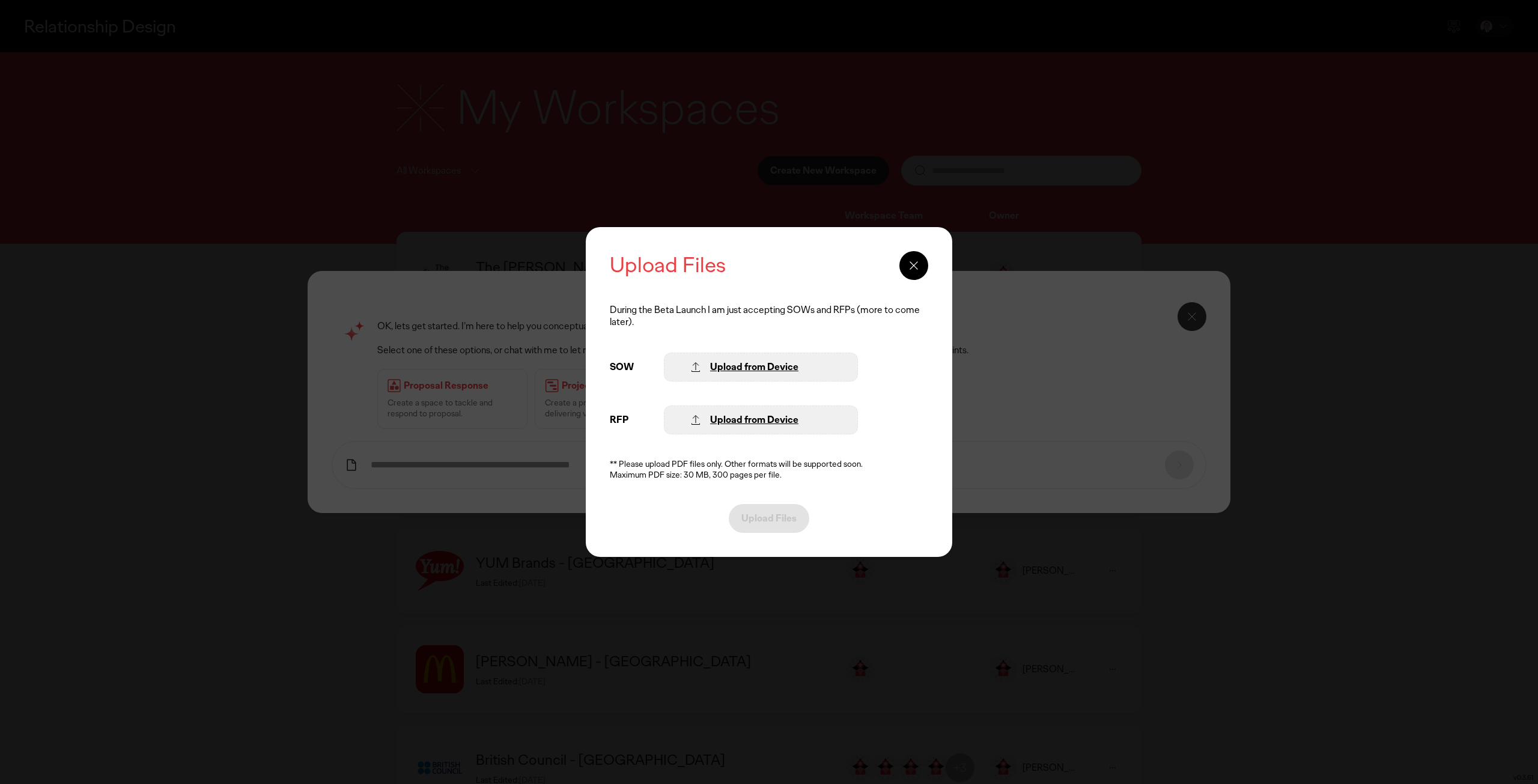
click at [724, 420] on div "Upload from Device" at bounding box center [754, 420] width 88 height 12
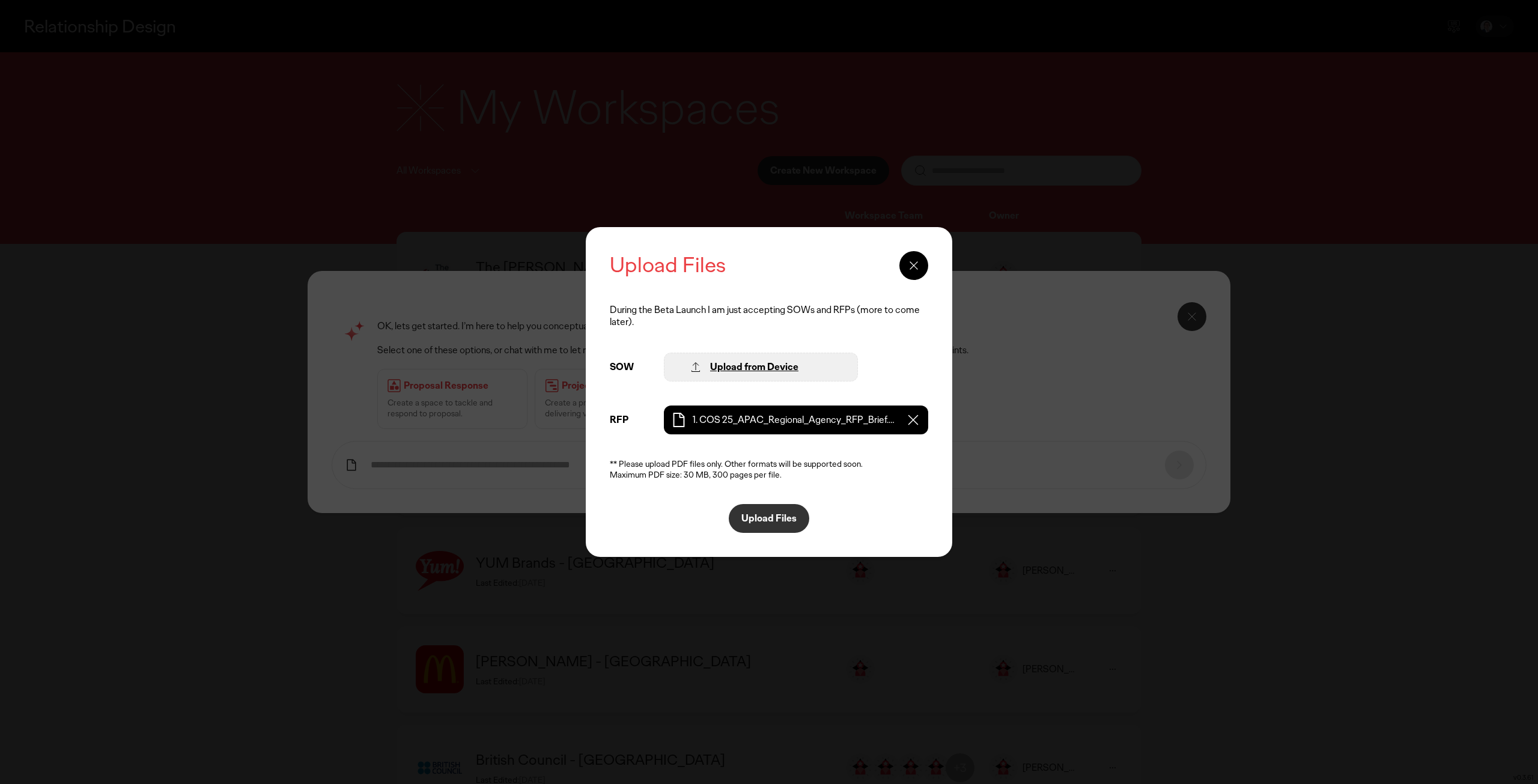
click at [762, 516] on p "Upload Files" at bounding box center [769, 518] width 55 height 10
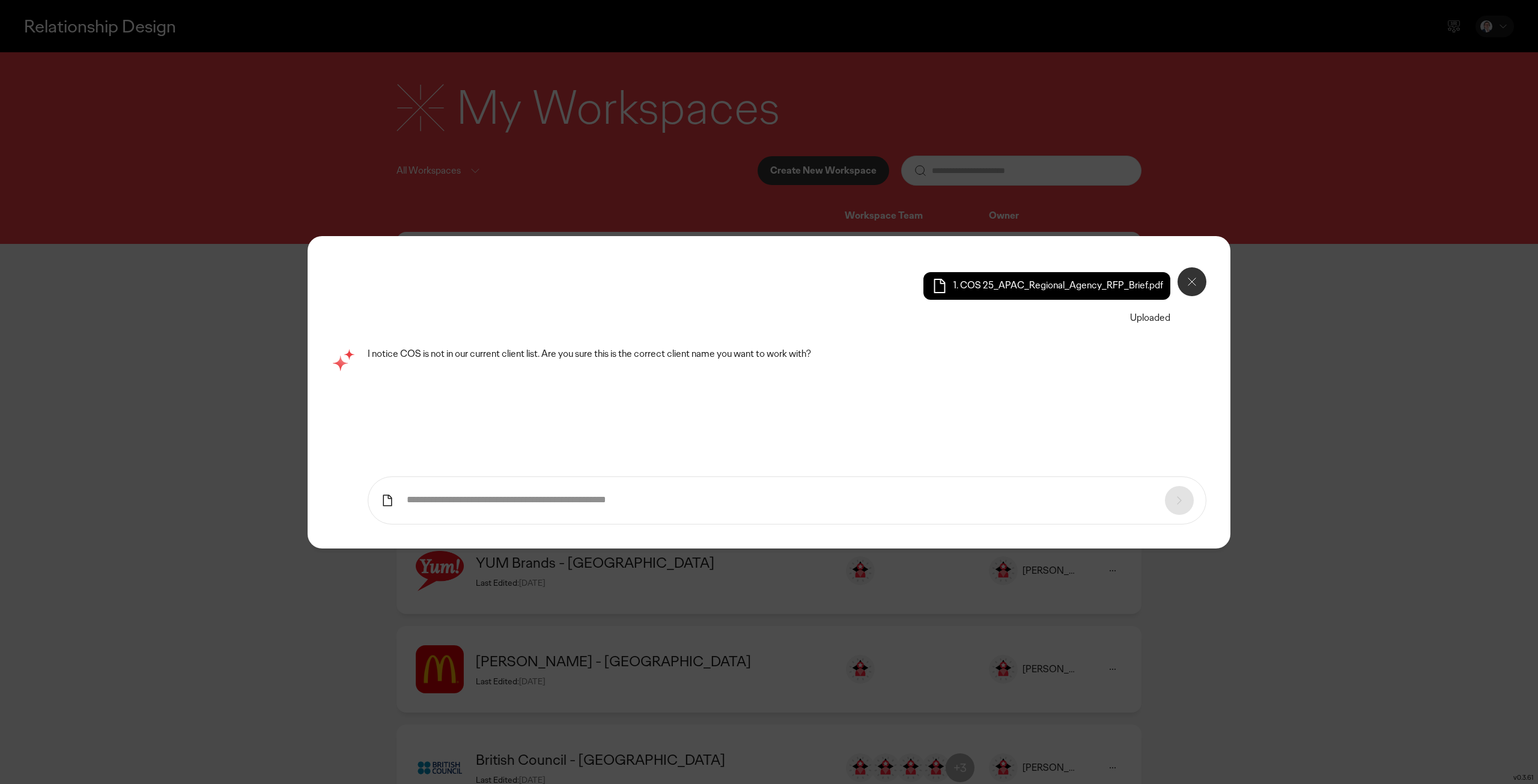
click at [603, 510] on form at bounding box center [787, 501] width 838 height 48
click at [582, 503] on input "text" at bounding box center [780, 500] width 746 height 12
type input "***"
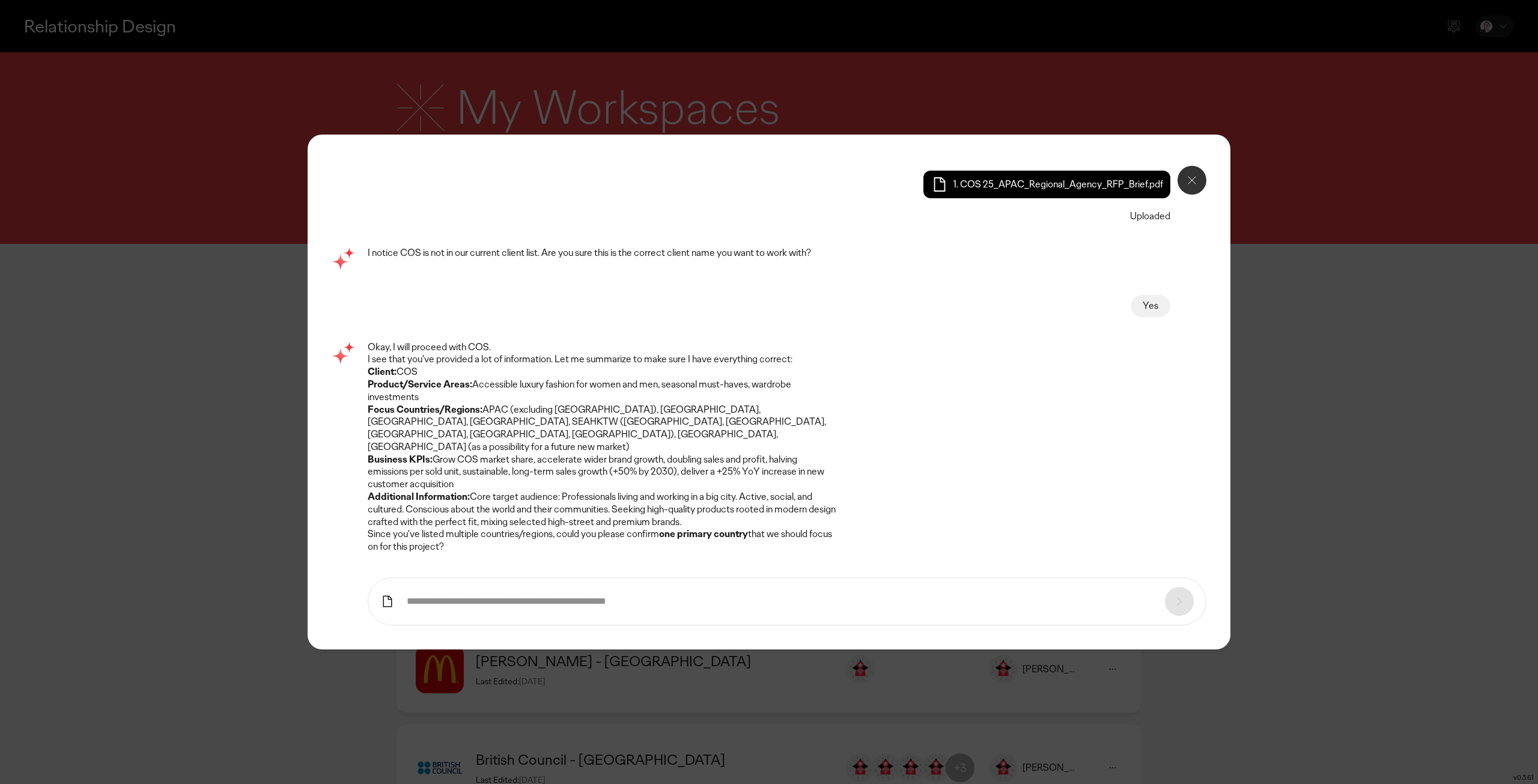
drag, startPoint x: 564, startPoint y: 480, endPoint x: 748, endPoint y: 509, distance: 186.3
click at [748, 509] on li "Additional Information: Core target audience: Professionals living and working …" at bounding box center [602, 510] width 469 height 37
copy li "Professionals living and working in a big city. Active, social, and cultured. C…"
click at [585, 595] on input "text" at bounding box center [780, 601] width 746 height 12
type input "**"
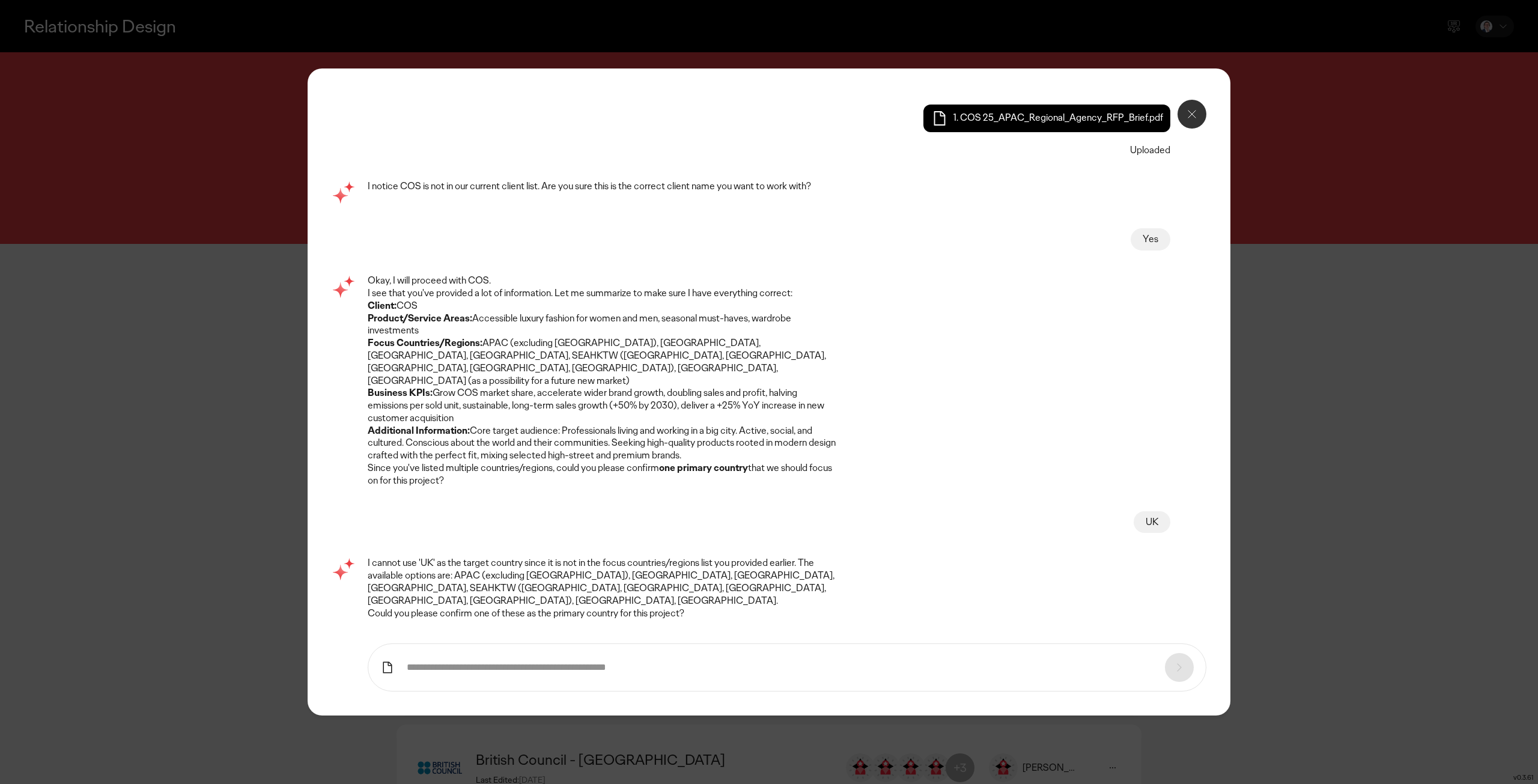
click at [571, 661] on input "text" at bounding box center [780, 668] width 746 height 12
click at [571, 655] on form at bounding box center [787, 668] width 838 height 48
click at [577, 644] on form at bounding box center [787, 668] width 838 height 48
click at [581, 658] on form at bounding box center [787, 668] width 838 height 48
click at [584, 661] on input "text" at bounding box center [780, 668] width 746 height 12
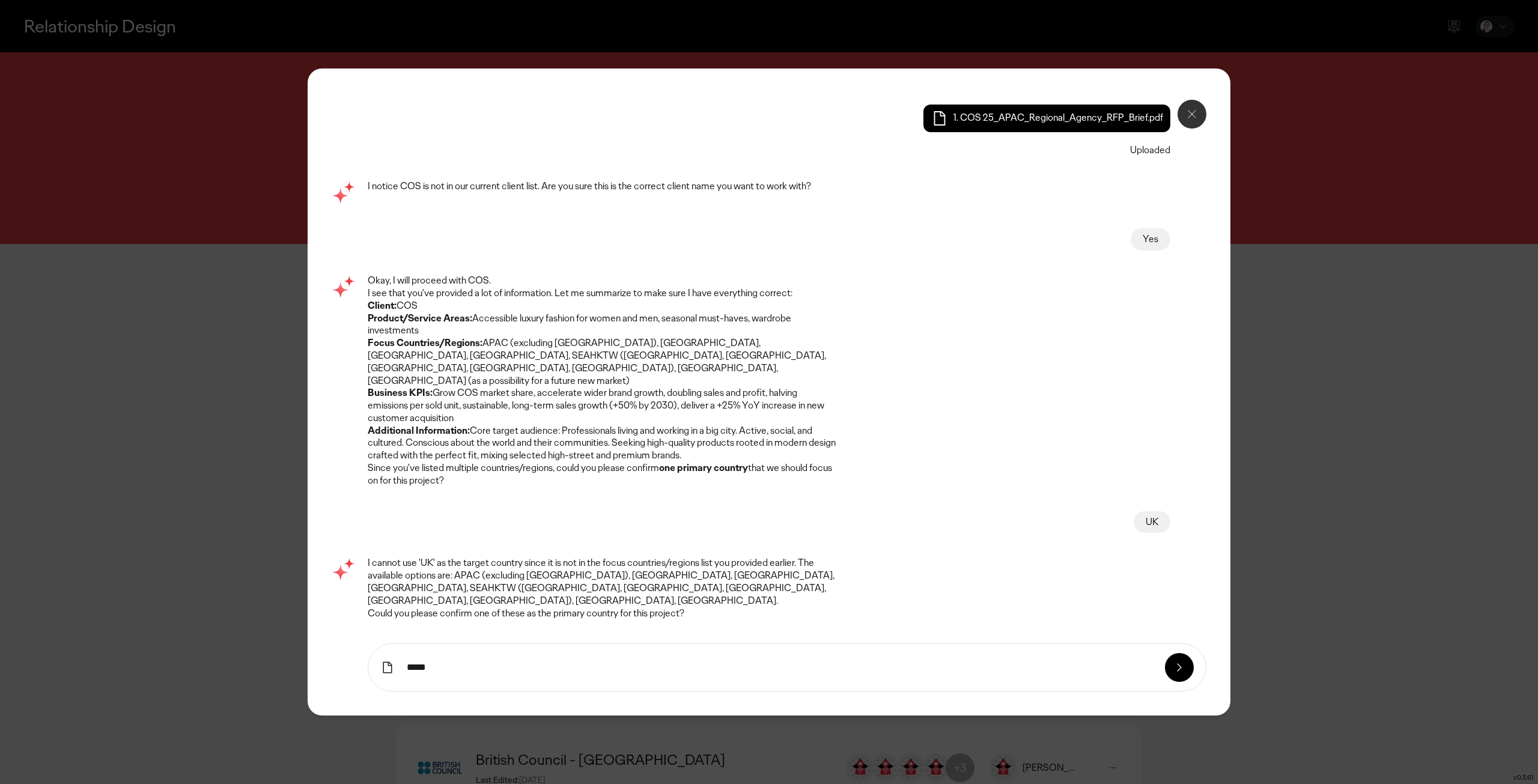
type input "*****"
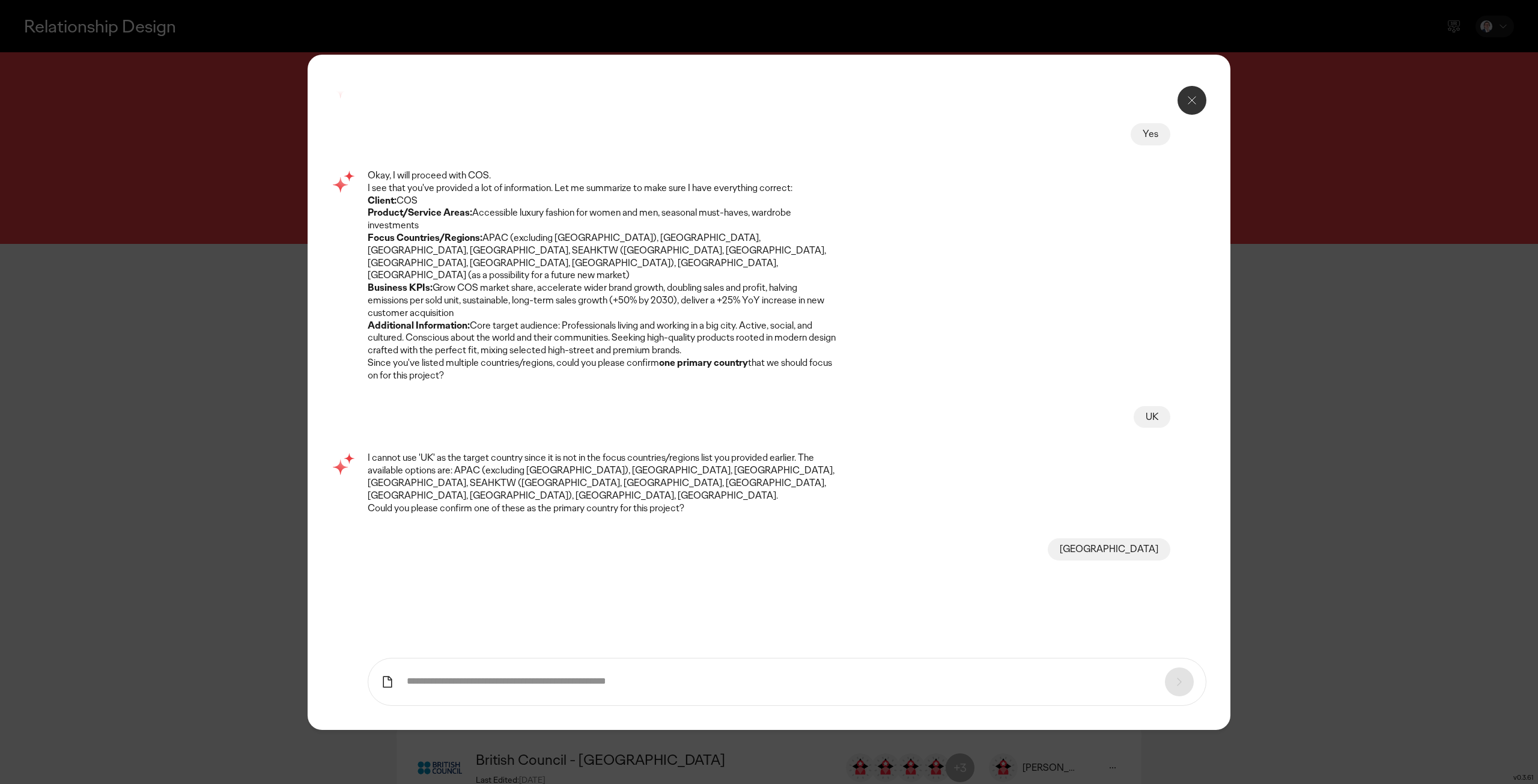
scroll to position [42, 0]
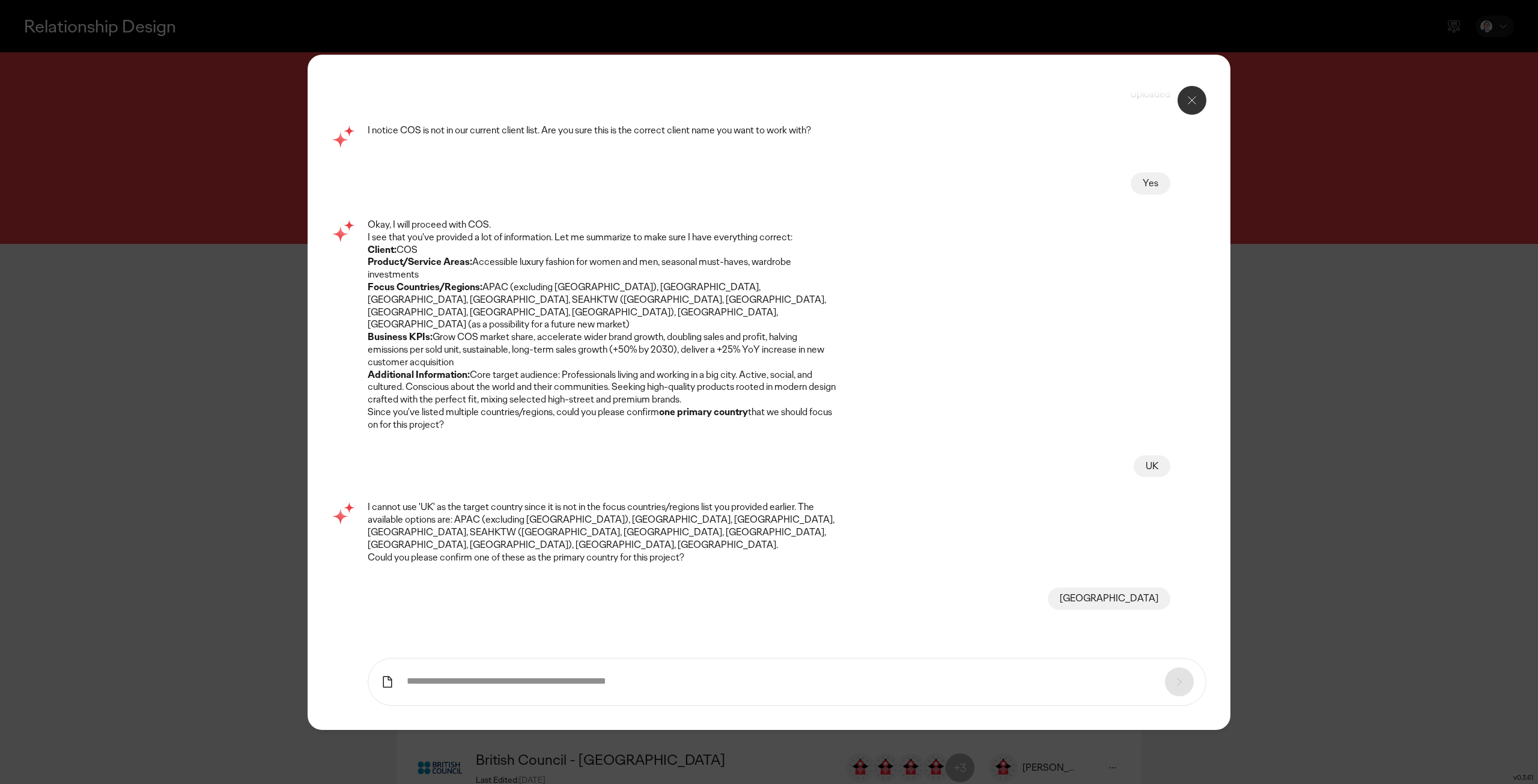
paste input "**********"
type input "**********"
paste input "**********"
type input "**********"
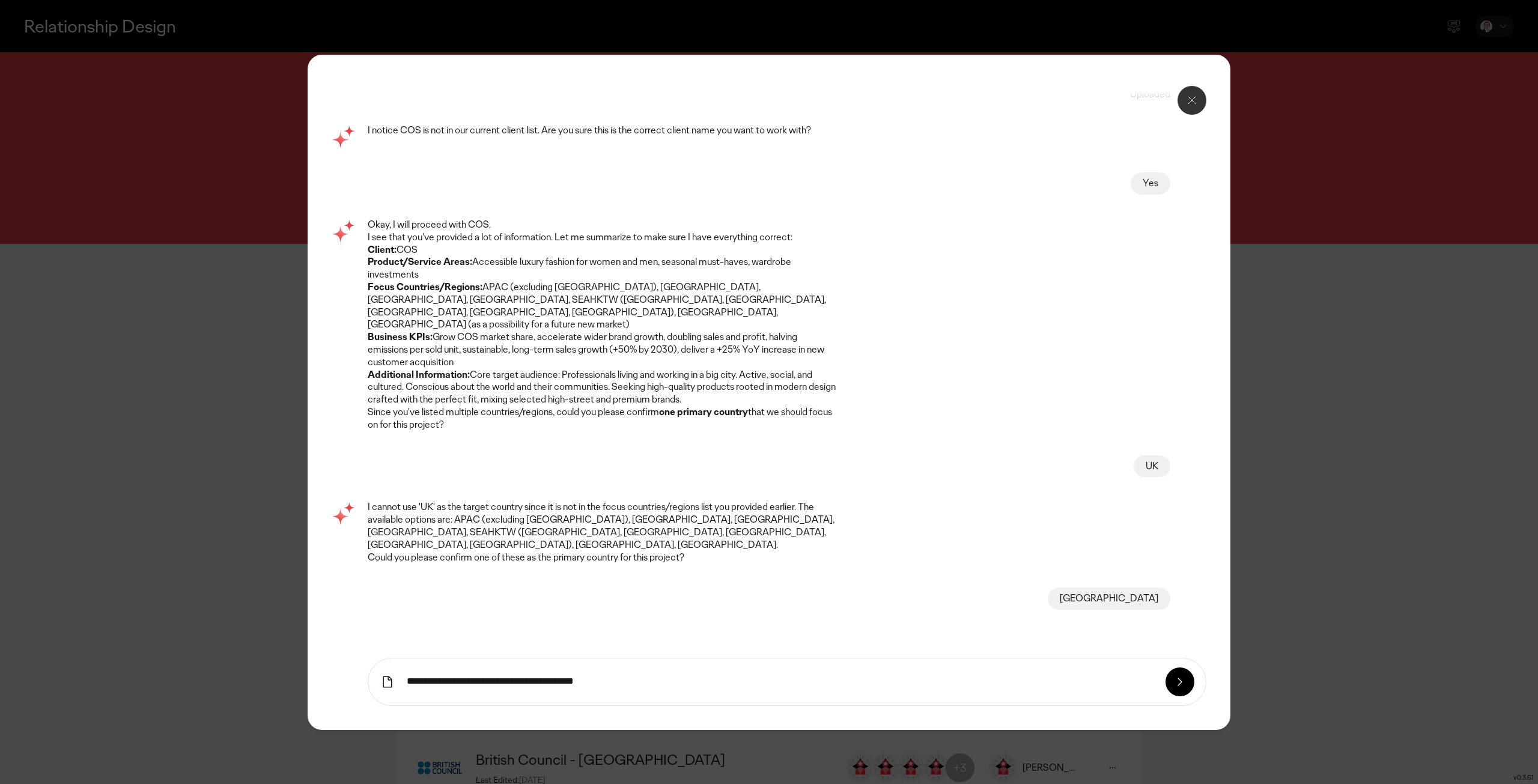
click at [1175, 681] on icon at bounding box center [1180, 682] width 14 height 14
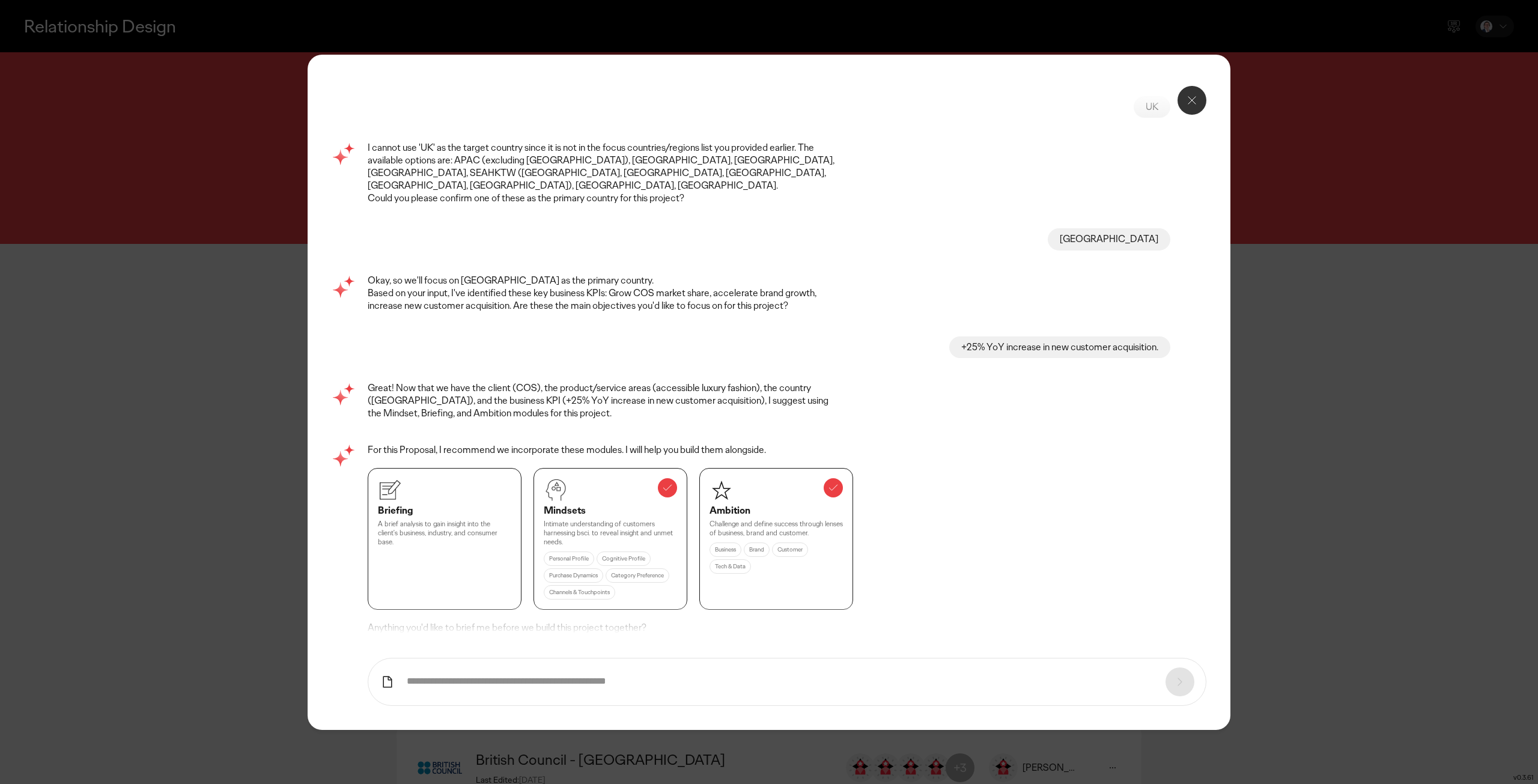
scroll to position [408, 0]
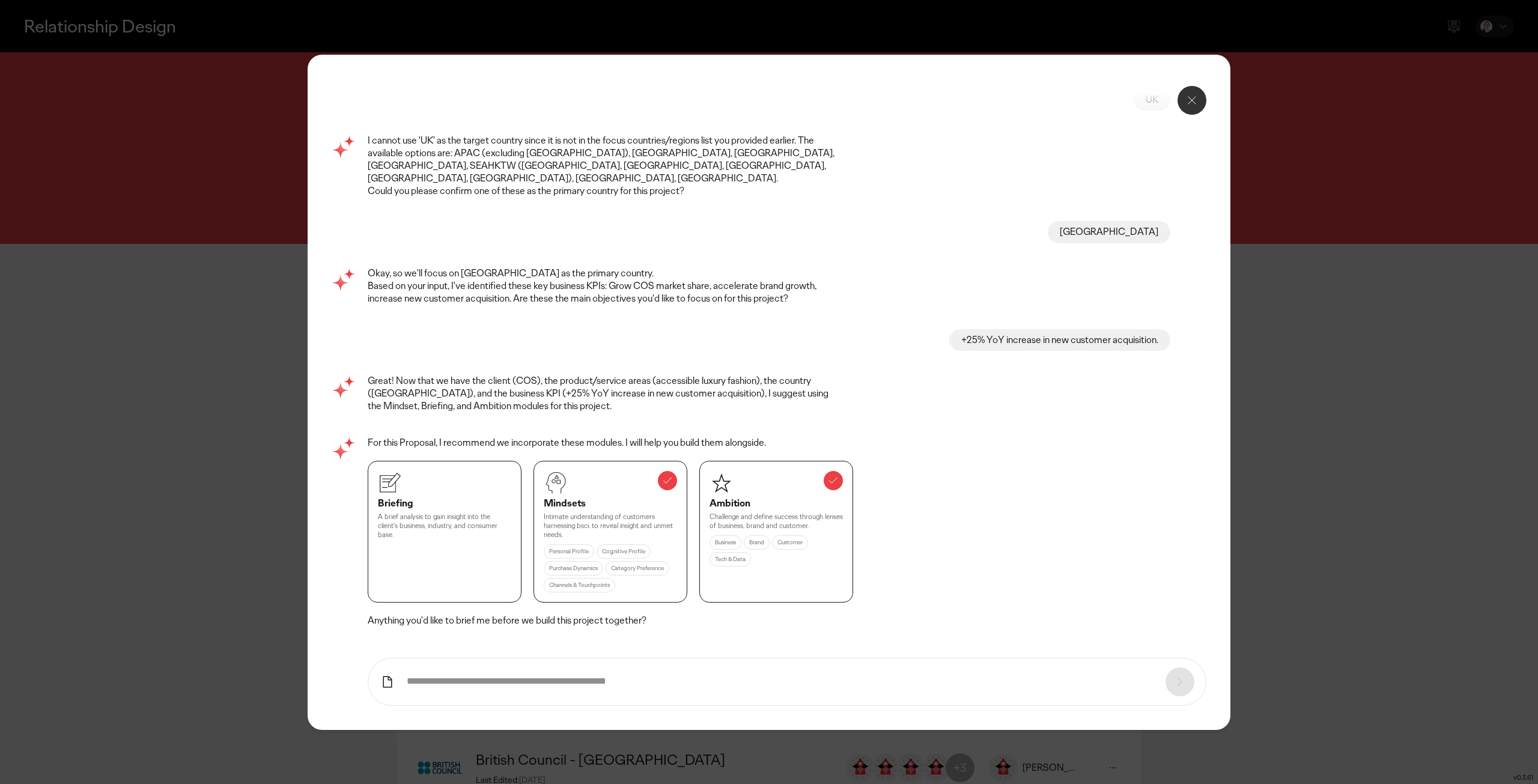
click at [475, 648] on p "Done, bring me to the project" at bounding box center [443, 653] width 127 height 10
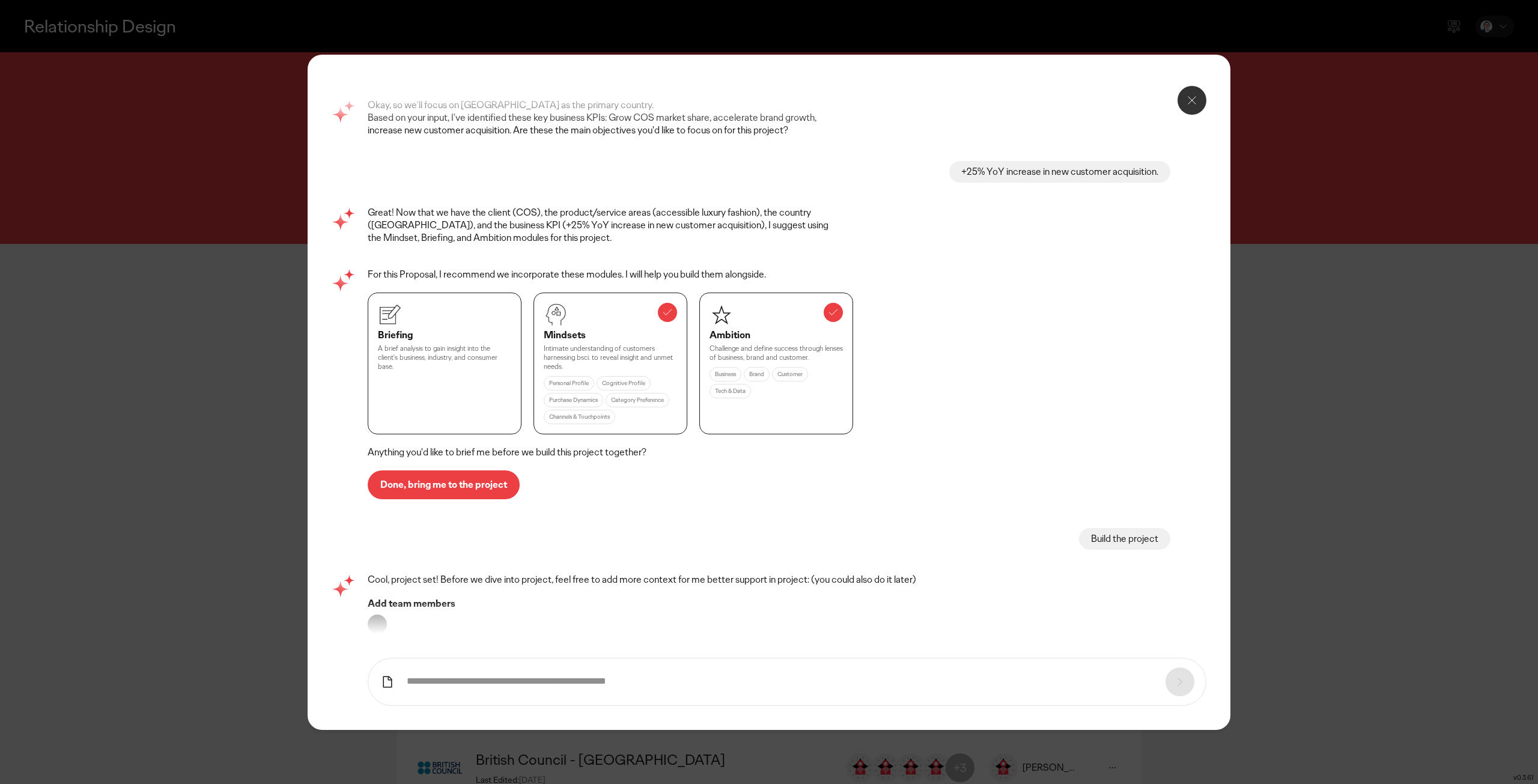
scroll to position [580, 0]
click at [409, 653] on p "Let's roll" at bounding box center [399, 657] width 38 height 10
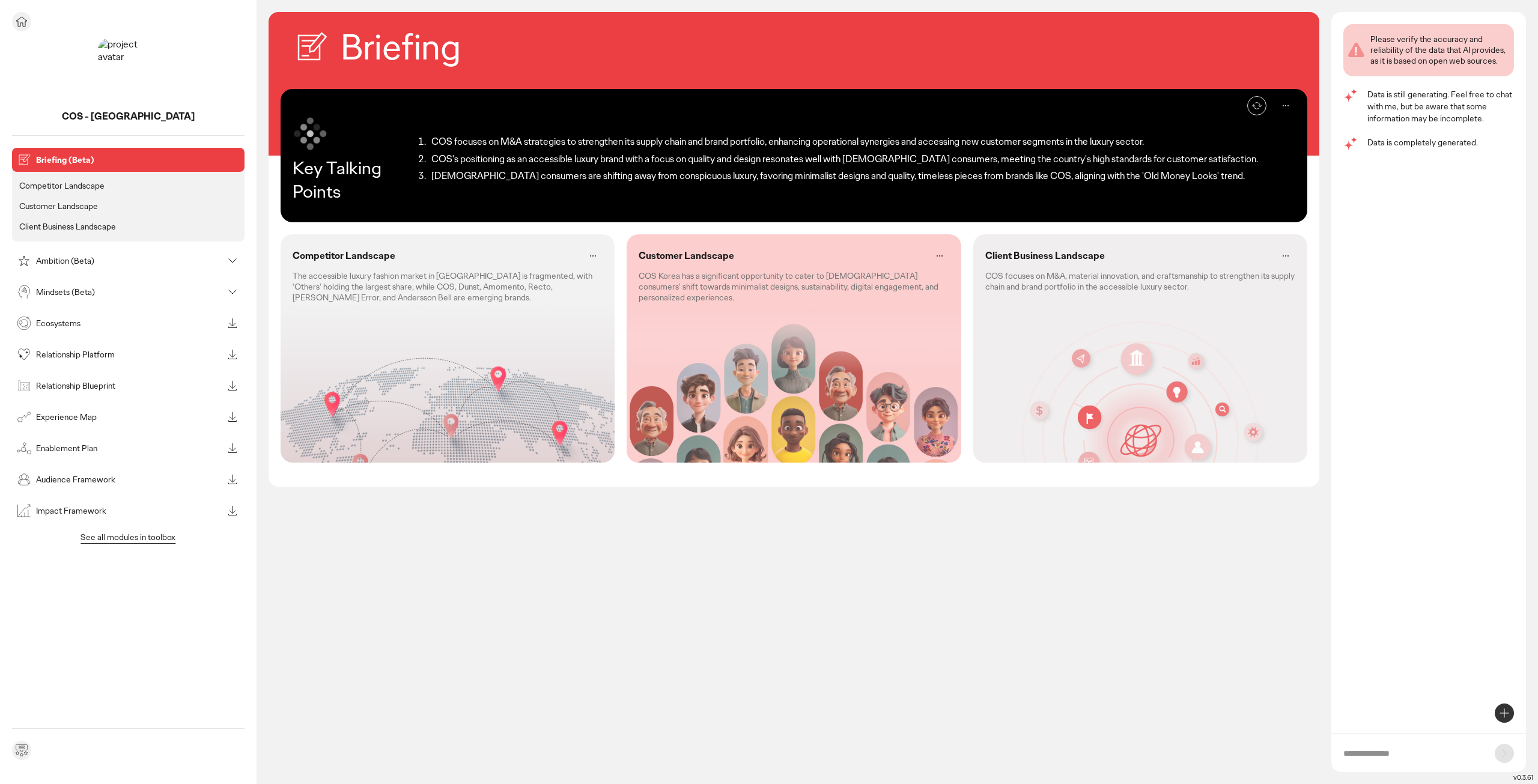
click at [71, 261] on p "Ambition (Beta)" at bounding box center [130, 260] width 186 height 8
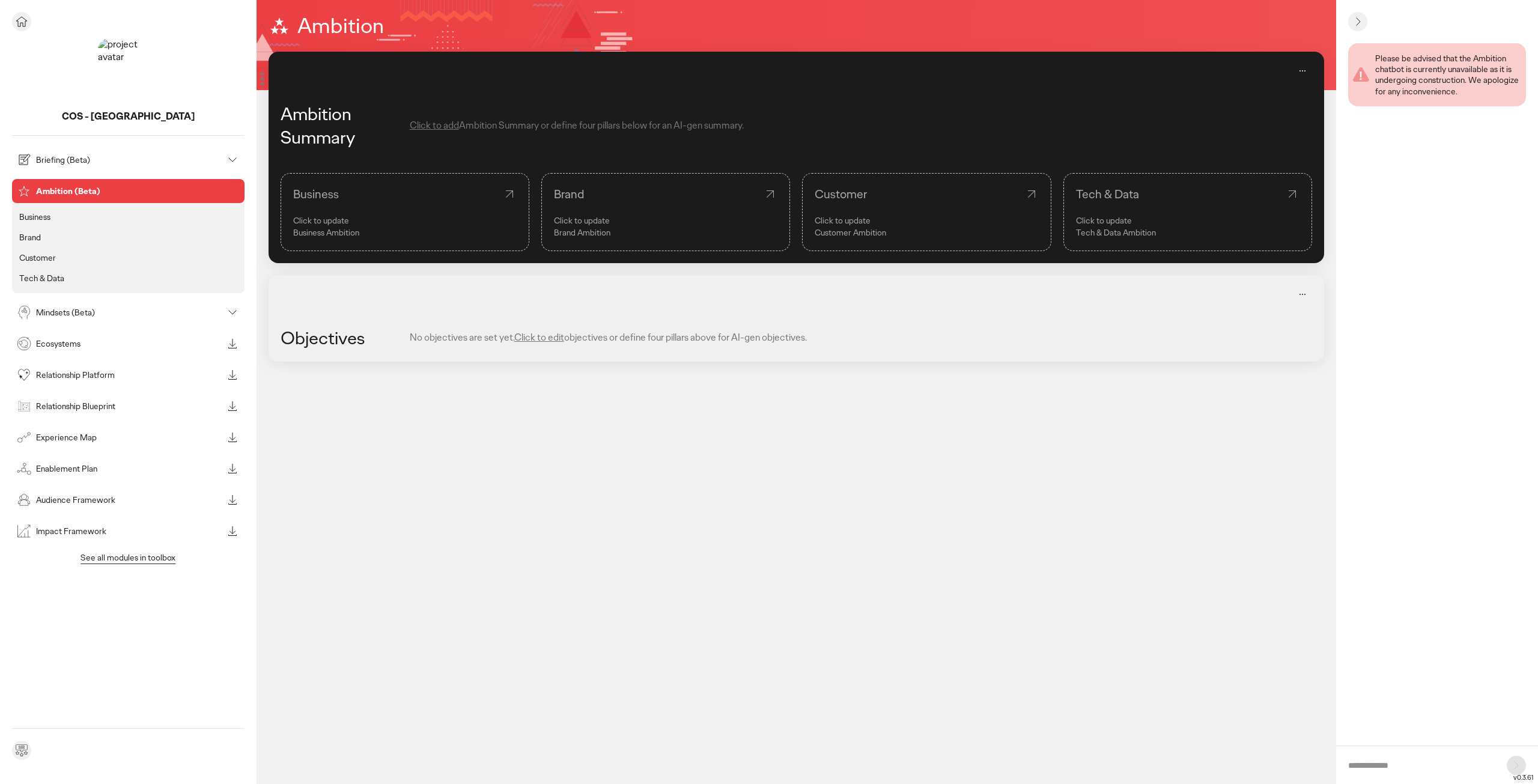
click at [64, 168] on div "Briefing (Beta)" at bounding box center [118, 160] width 209 height 20
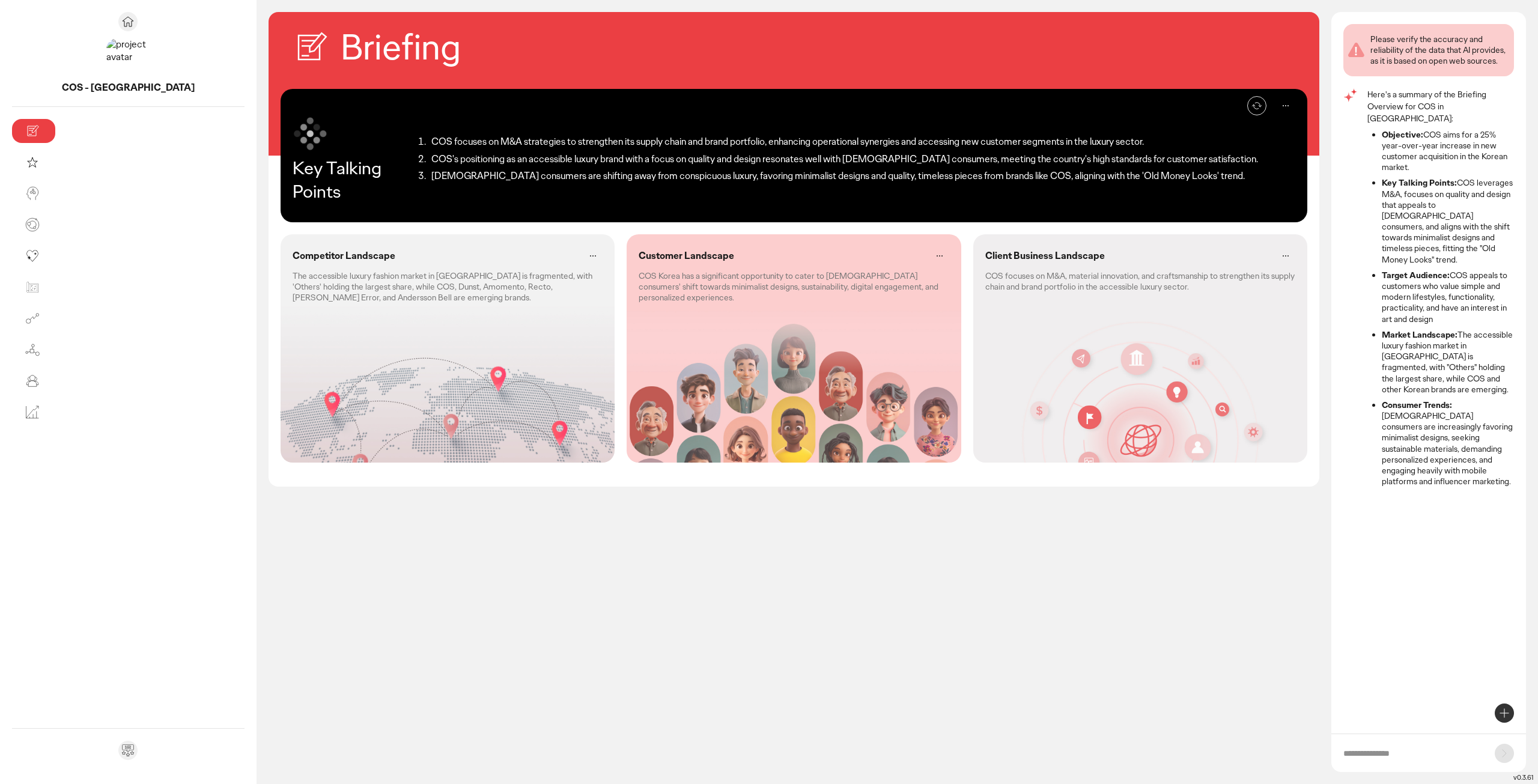
click at [283, 547] on div "Briefing Re-generate Key Talking Points COS focuses on M&A strategies to streng…" at bounding box center [793, 398] width 1050 height 772
click at [268, 547] on div "Briefing Re-generate Key Talking Points COS focuses on M&A strategies to streng…" at bounding box center [793, 398] width 1050 height 772
click at [337, 617] on div "Briefing Re-generate Key Talking Points COS focuses on M&A strategies to streng…" at bounding box center [793, 398] width 1050 height 772
click at [298, 632] on div "Briefing Re-generate Key Talking Points COS focuses on M&A strategies to streng…" at bounding box center [793, 398] width 1050 height 772
